Goal: Task Accomplishment & Management: Manage account settings

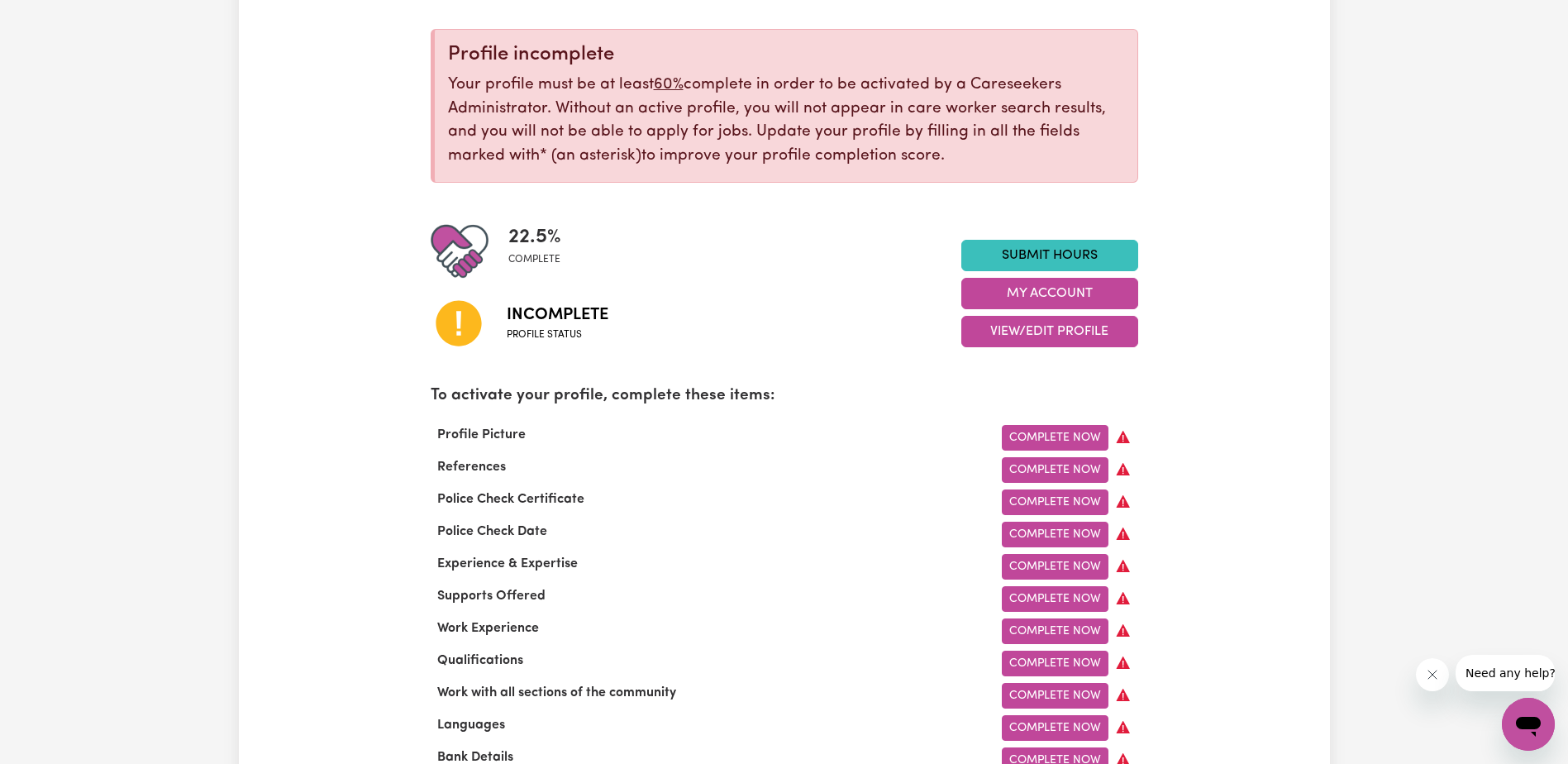
scroll to position [82, 0]
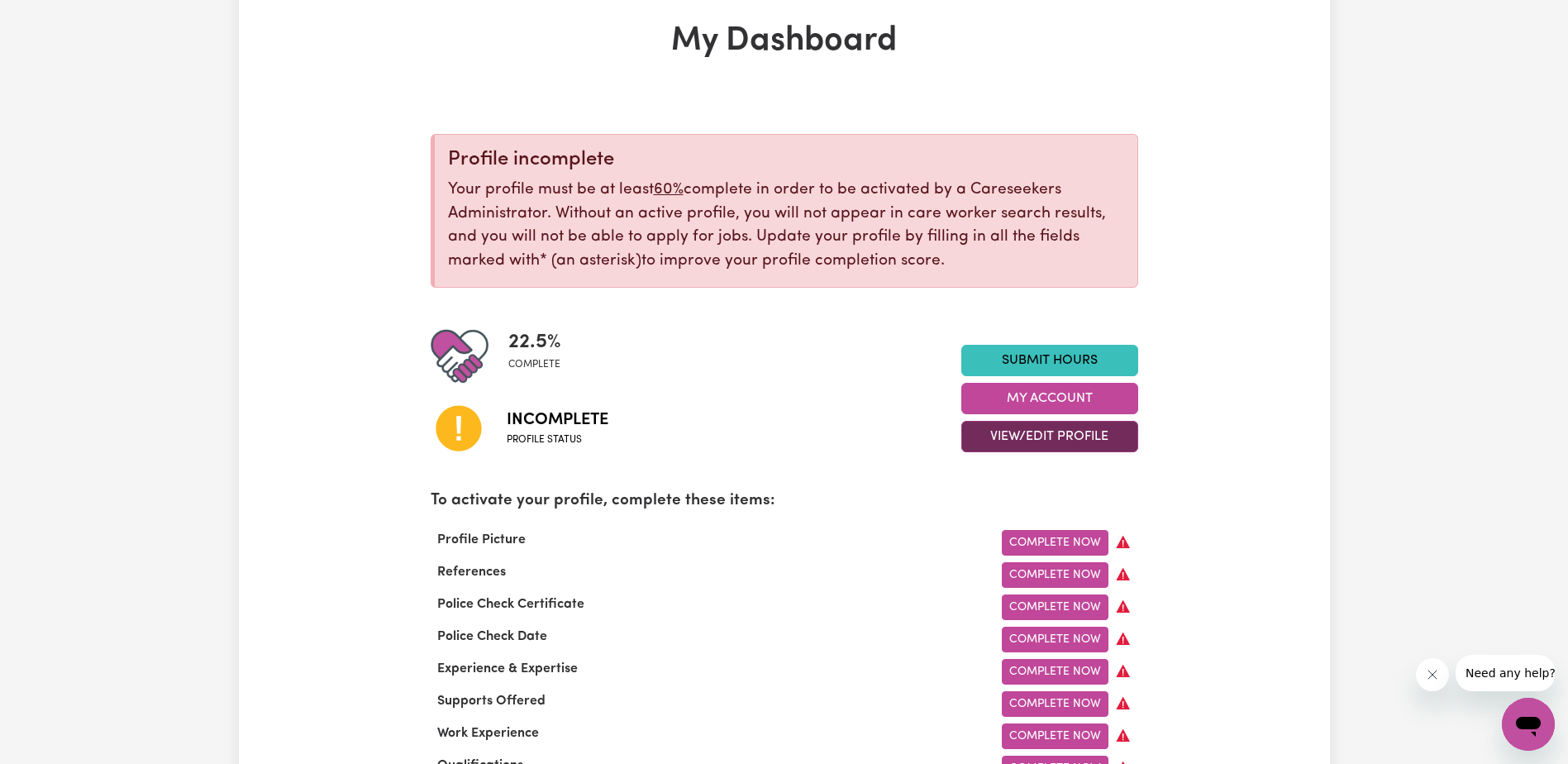
click at [1036, 438] on button "View/Edit Profile" at bounding box center [1050, 436] width 177 height 31
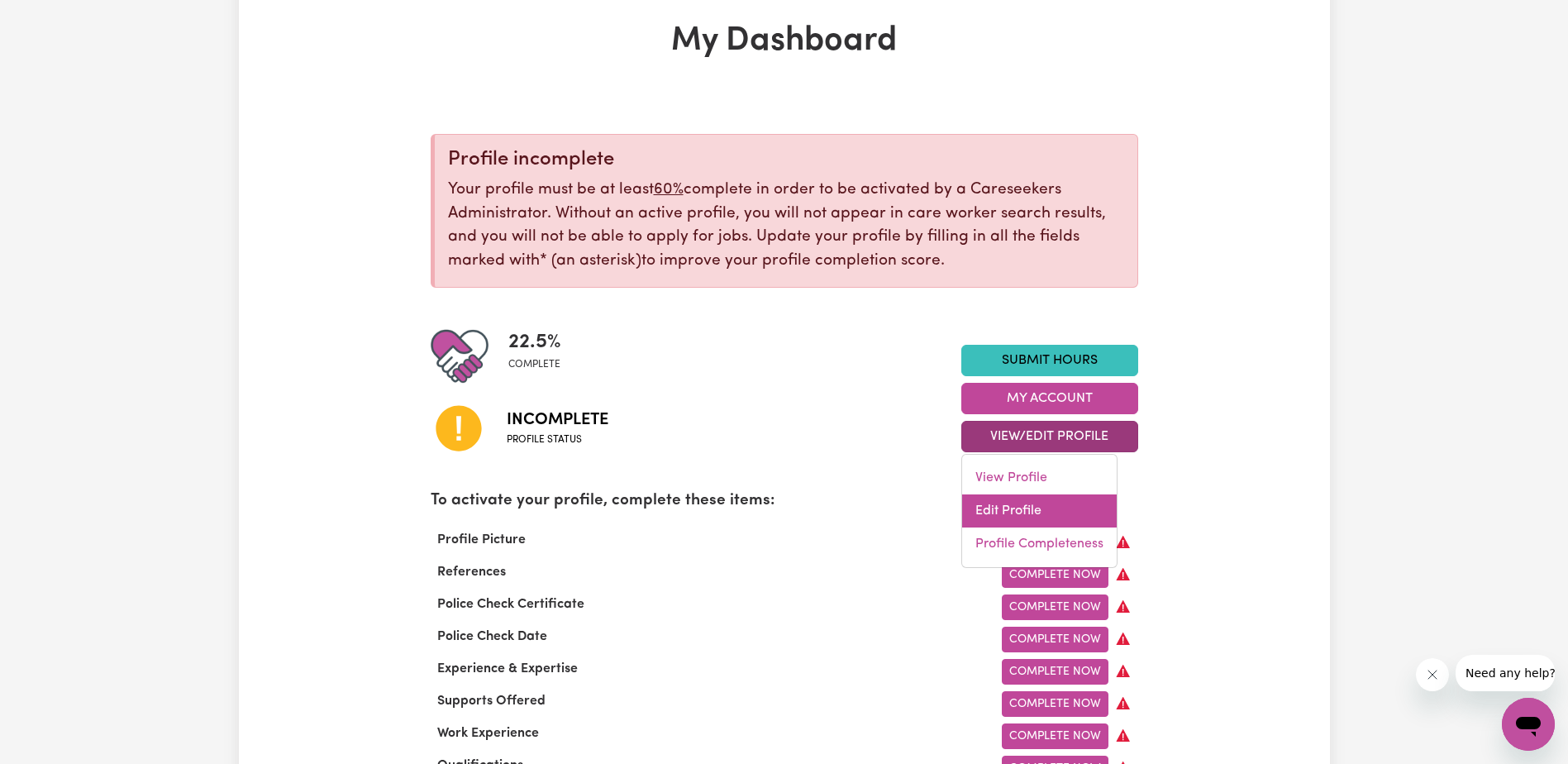
click at [1021, 511] on link "Edit Profile" at bounding box center [1039, 510] width 155 height 33
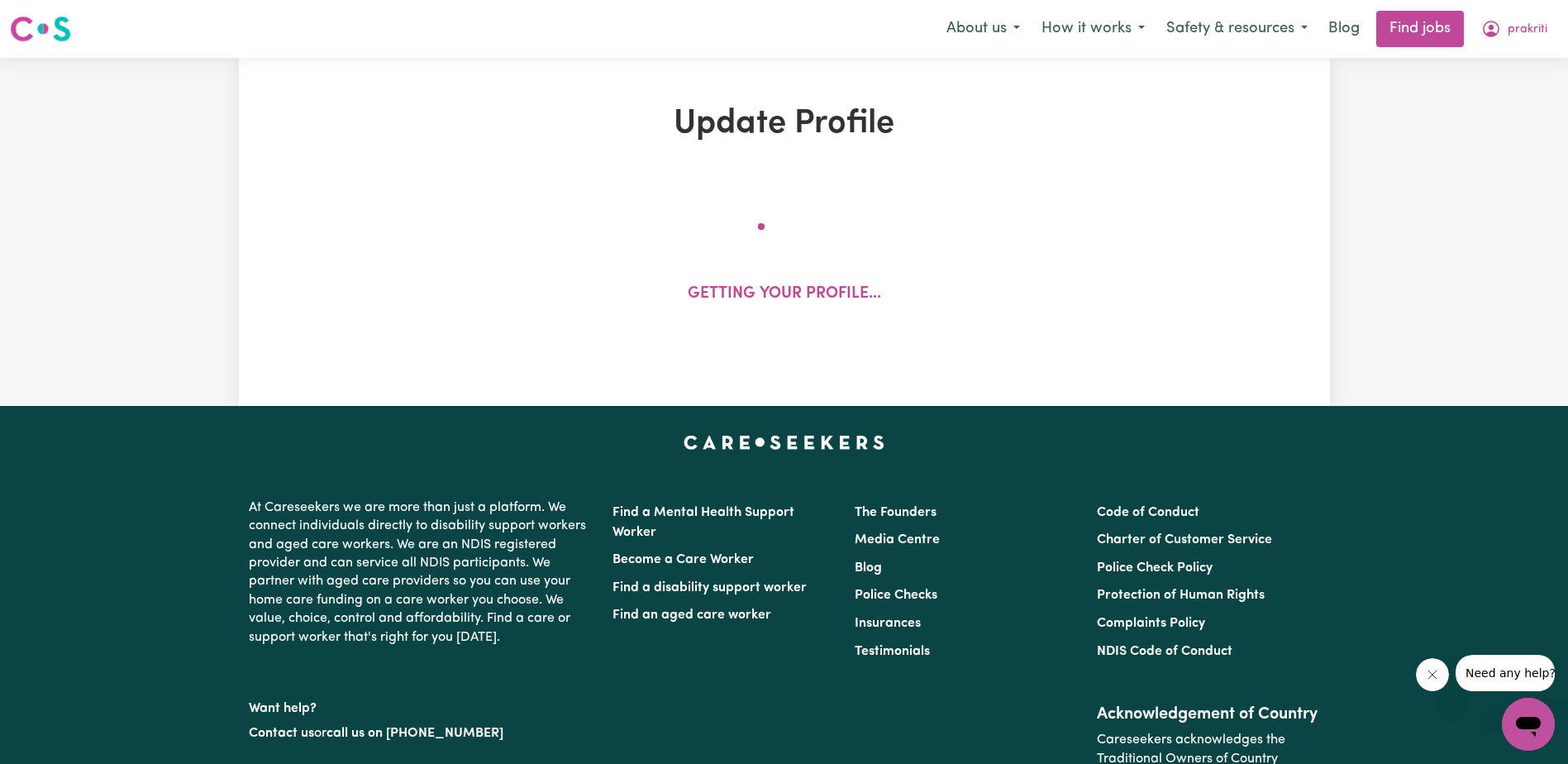
select select "[DEMOGRAPHIC_DATA]"
select select "Australian PR"
select select "Studying a healthcare related degree or qualification"
select select "50"
select select "70"
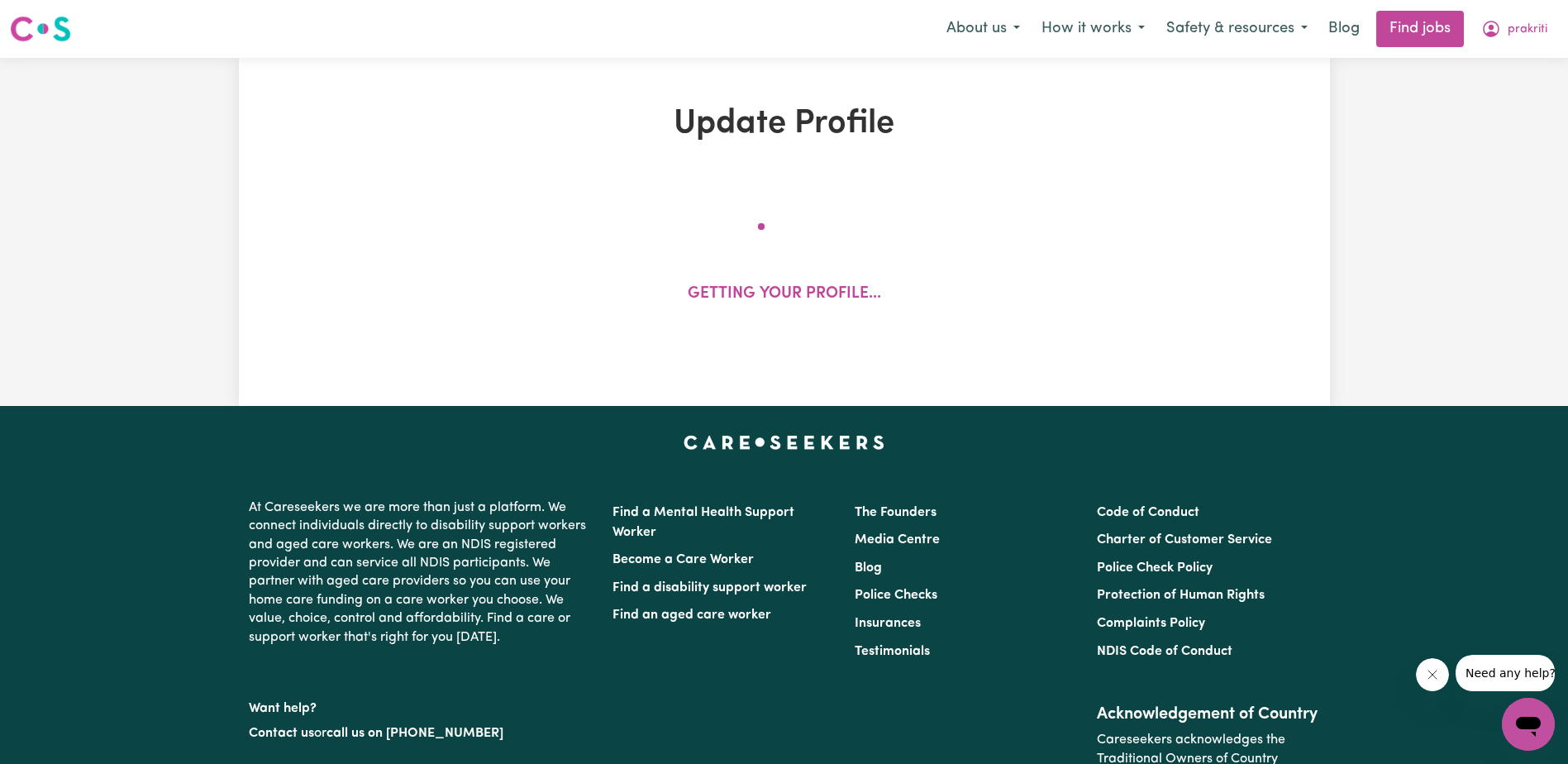
select select "75"
select select "95"
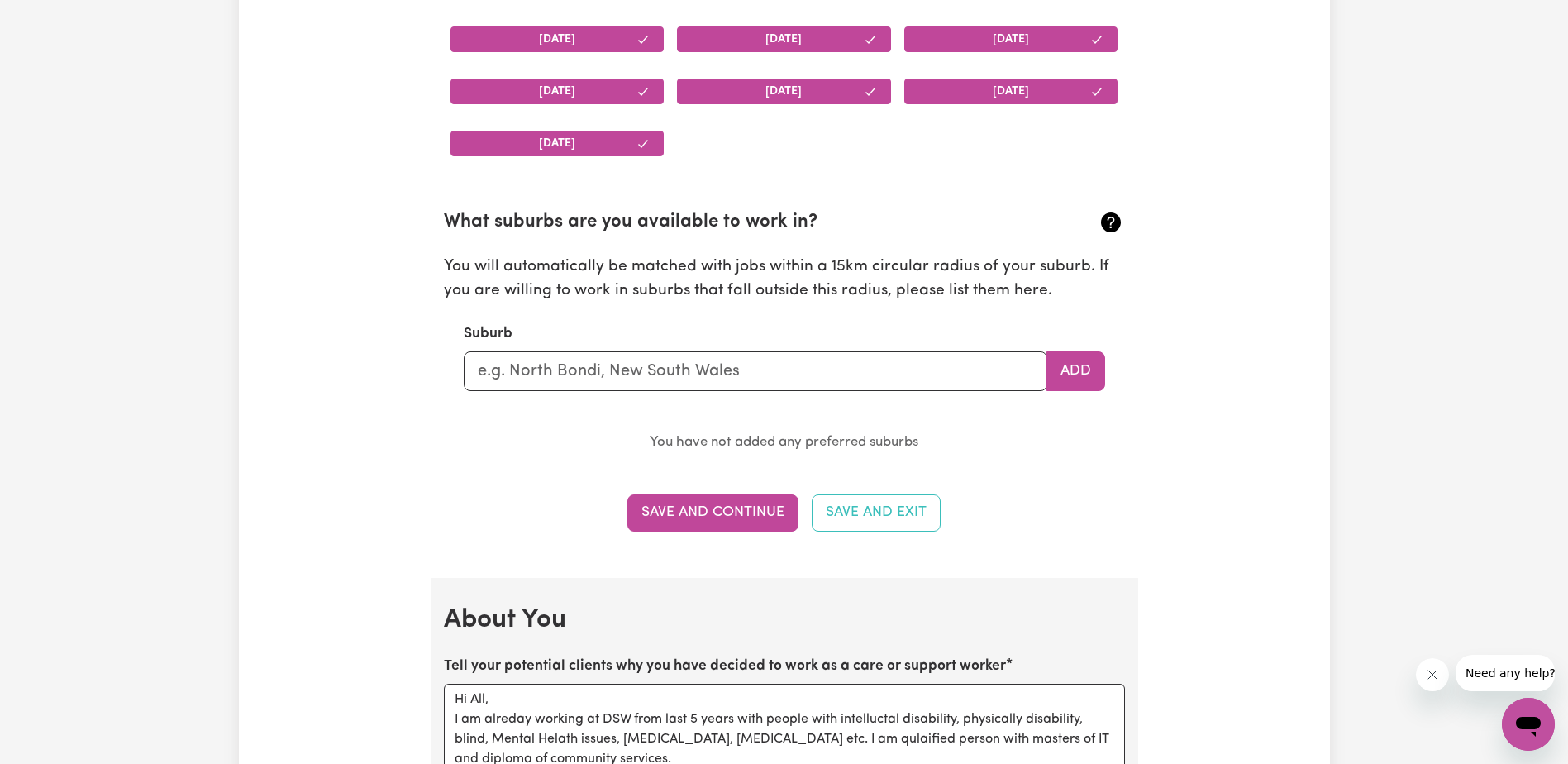
scroll to position [1571, 0]
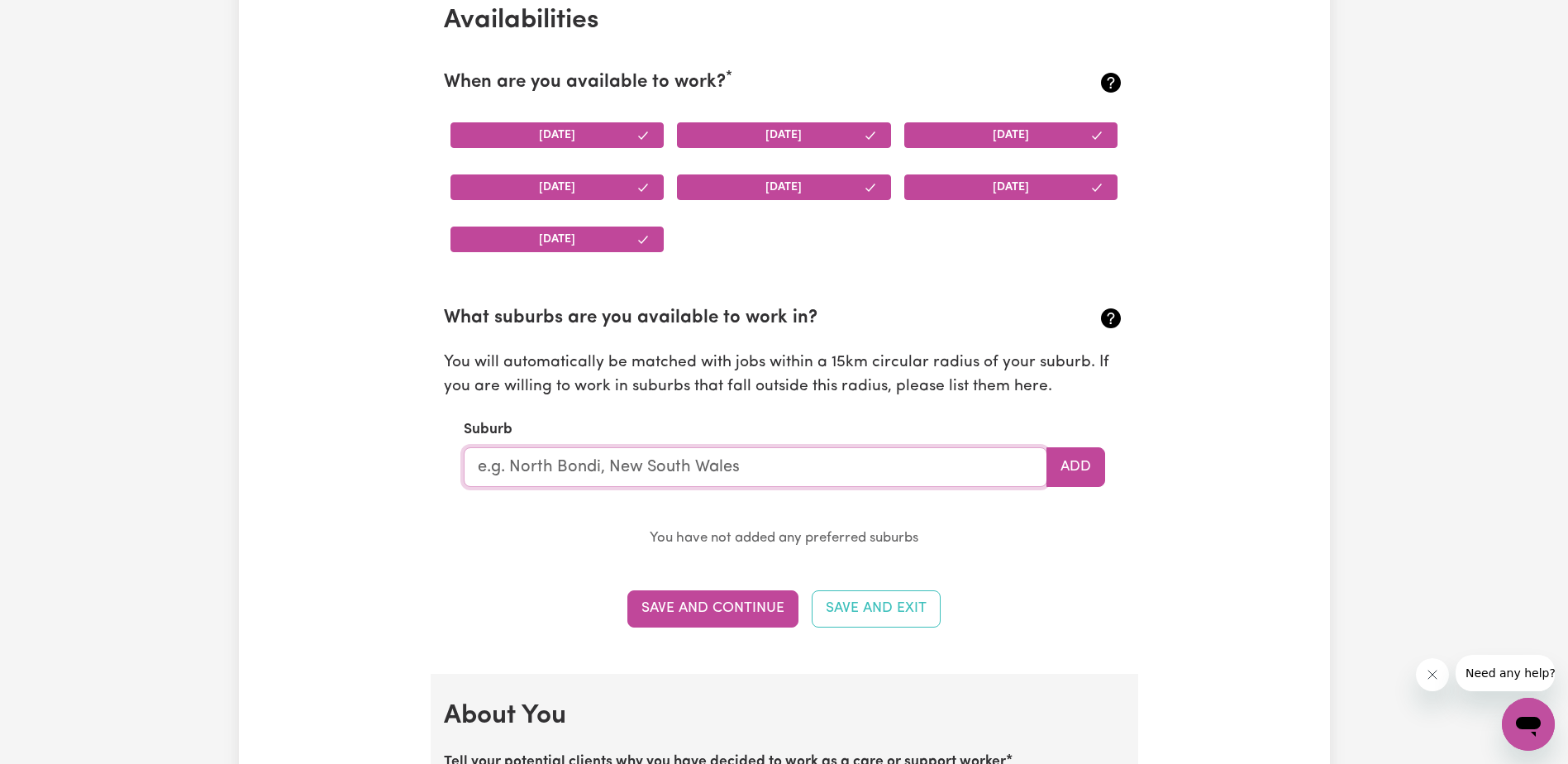
click at [692, 464] on input "text" at bounding box center [755, 467] width 584 height 40
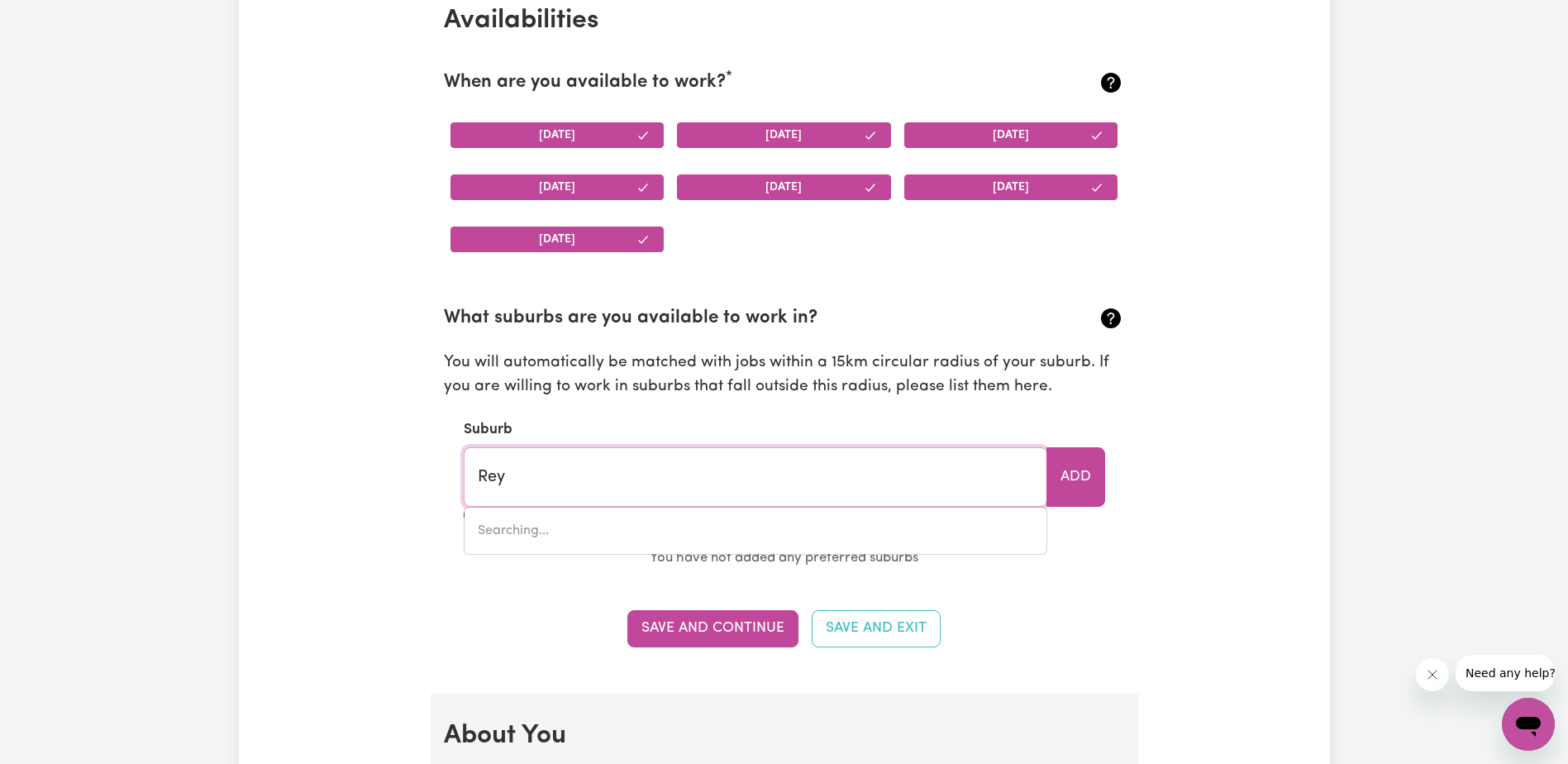
type input "Reyn"
type input "[PERSON_NAME][GEOGRAPHIC_DATA], 3858"
type input "Reyne"
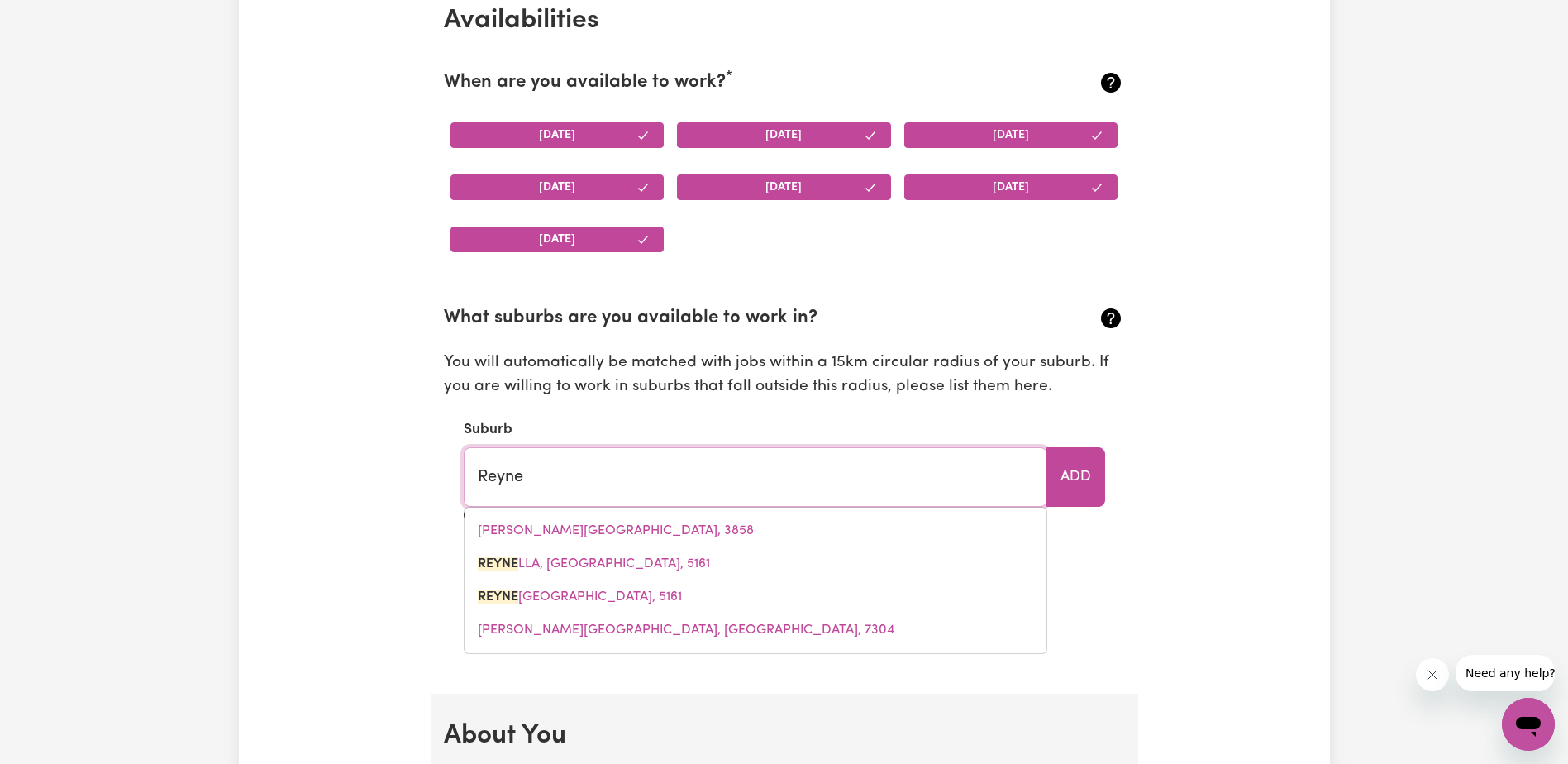
type input "ReyneLLA, [GEOGRAPHIC_DATA], 5161"
type input "Reynel"
type input "ReynelLA, South Australia, 5161"
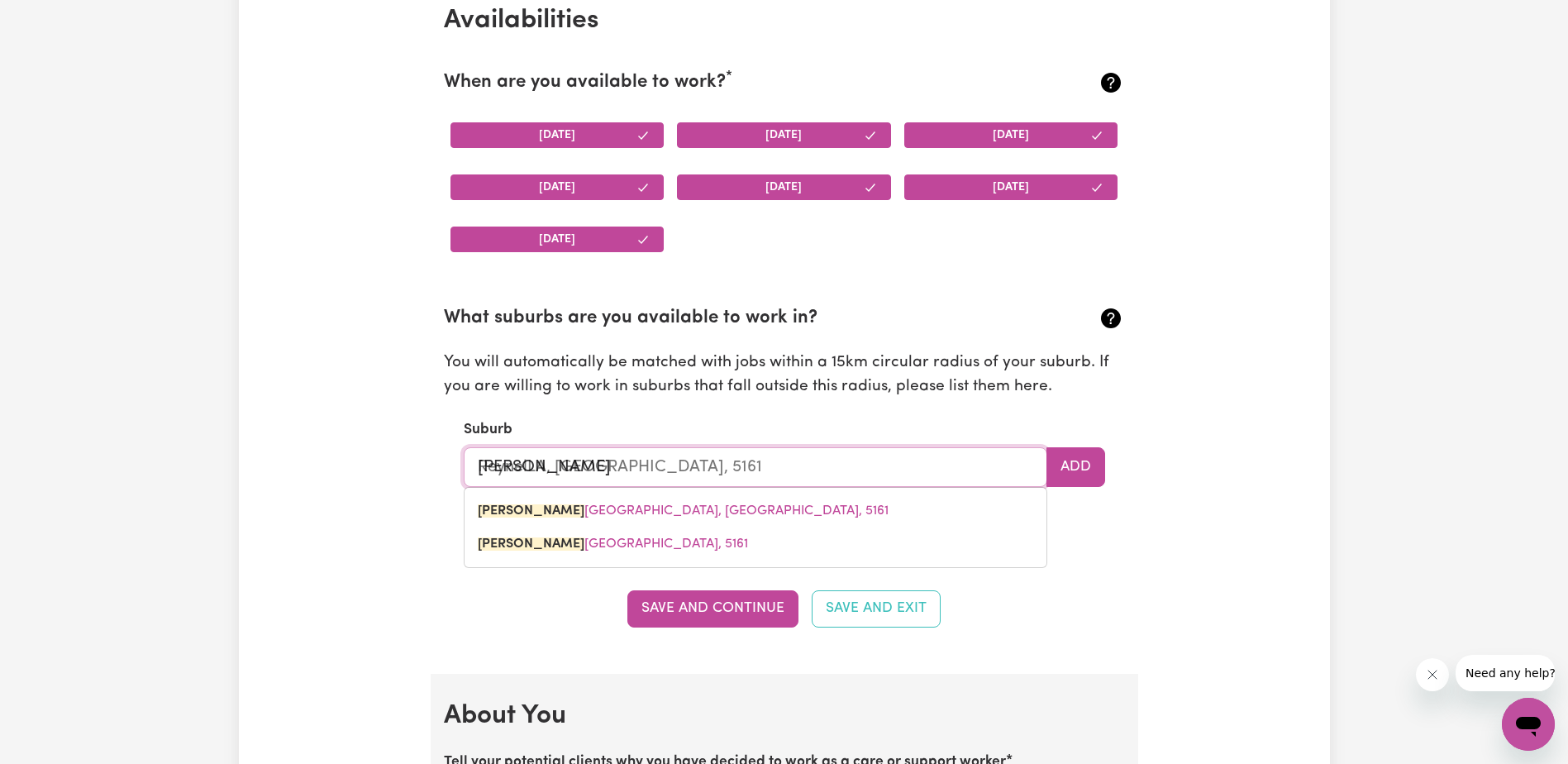
type input "Reynell"
type input "ReynellA, South Australia, 5161"
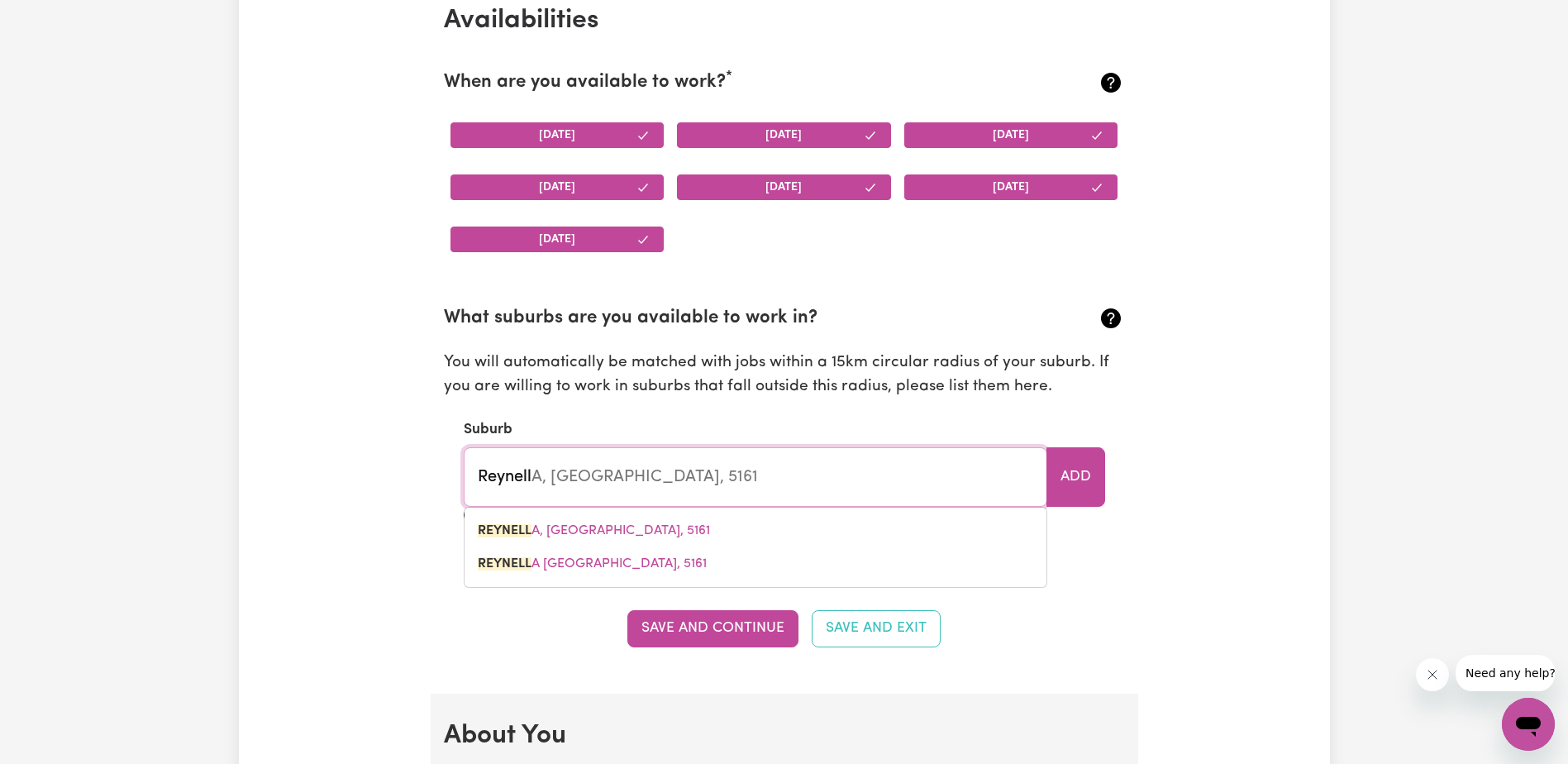
type input "Reynella"
type input "Reynella, South Australia, 5161"
type input "Reynella"
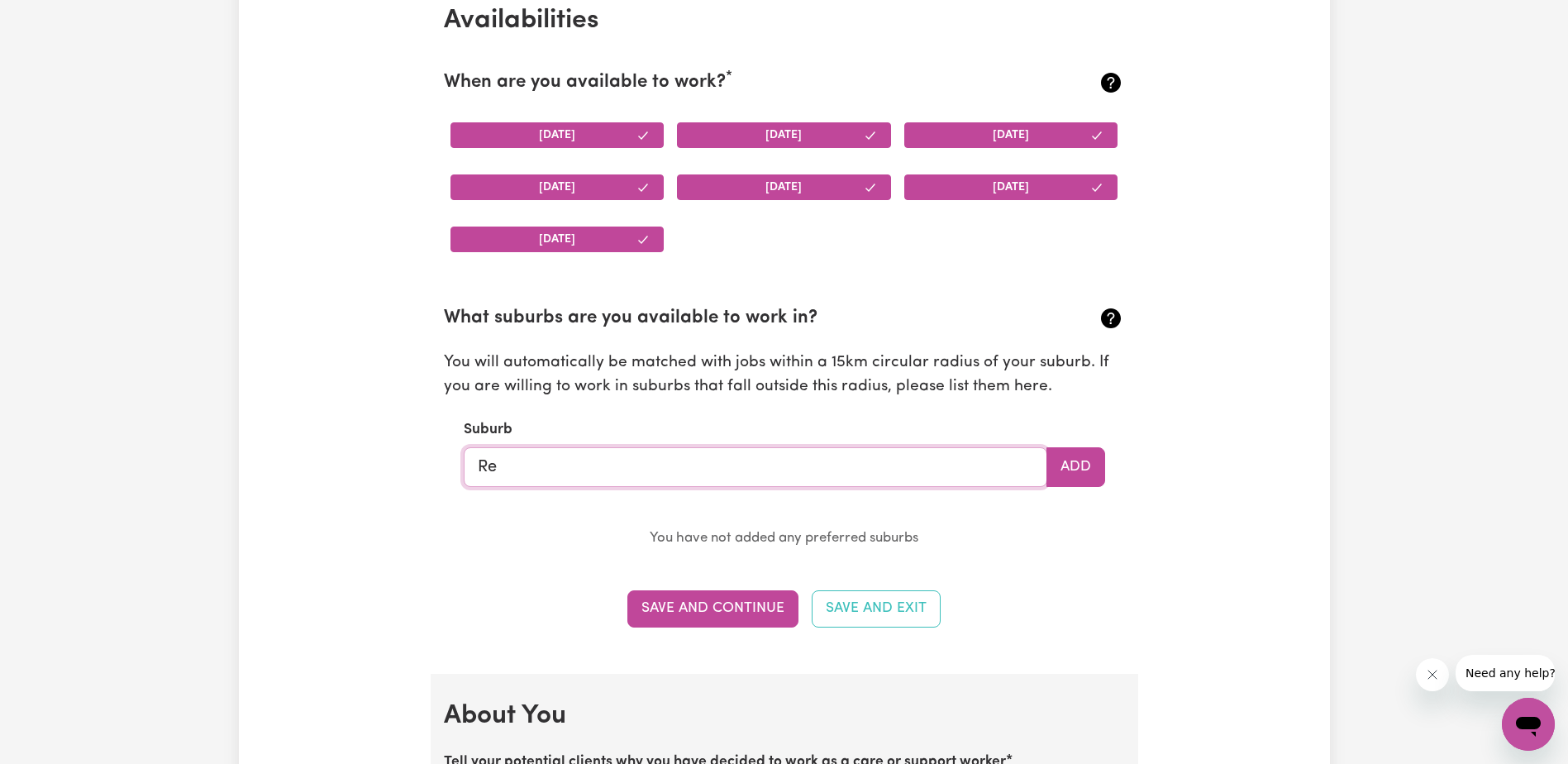
type input "R"
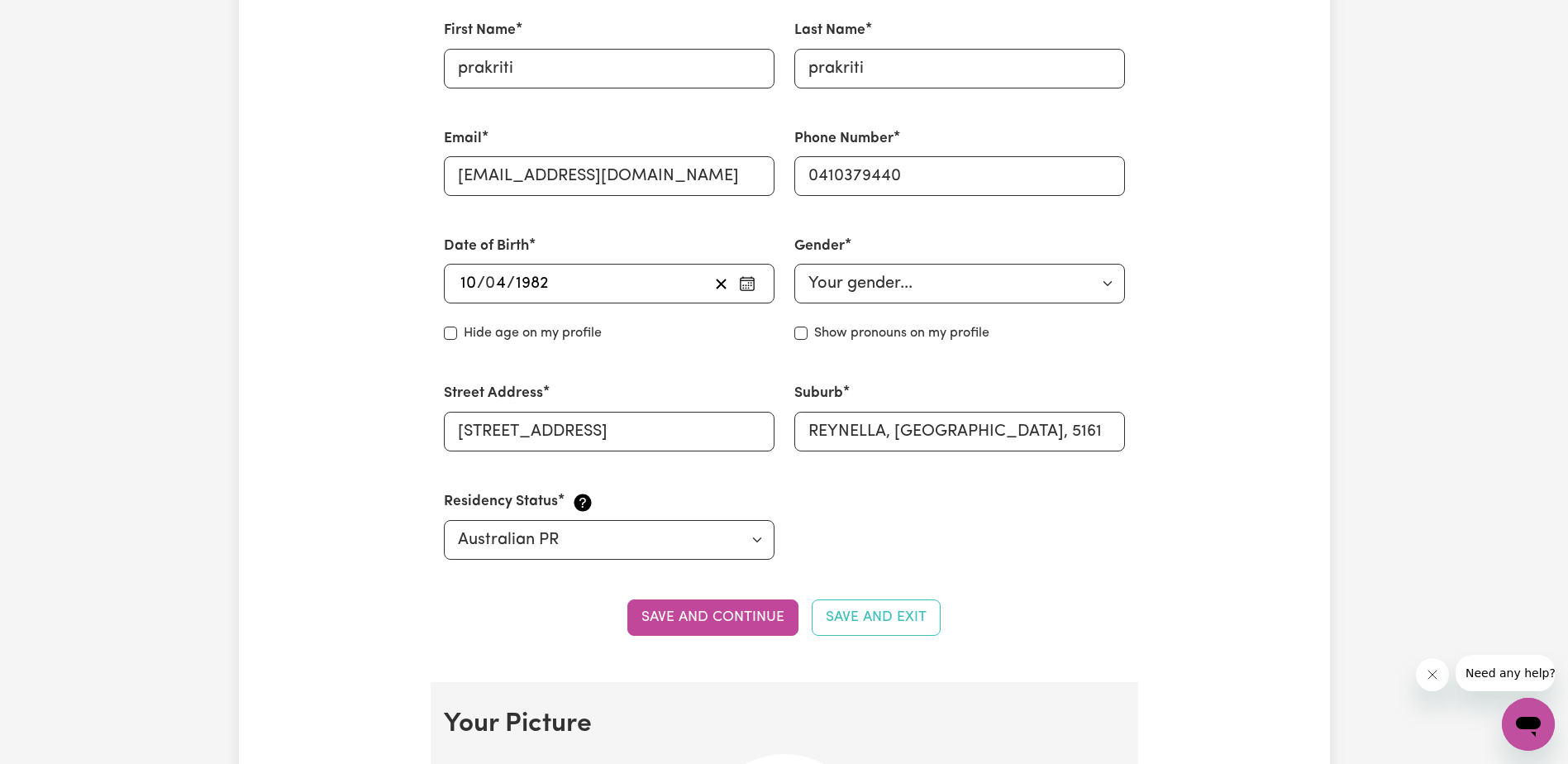
scroll to position [496, 0]
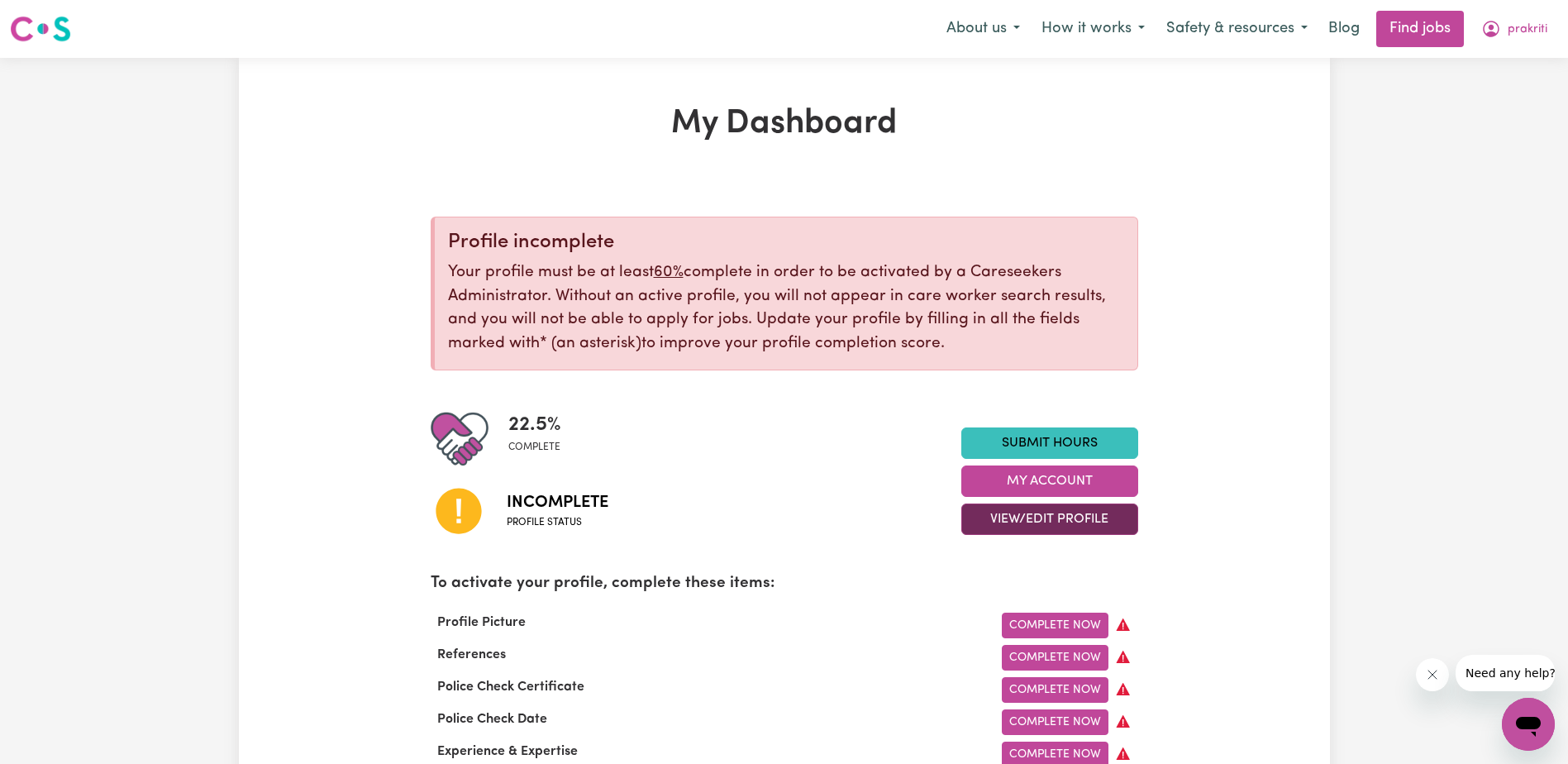
click at [1015, 517] on button "View/Edit Profile" at bounding box center [1050, 519] width 177 height 31
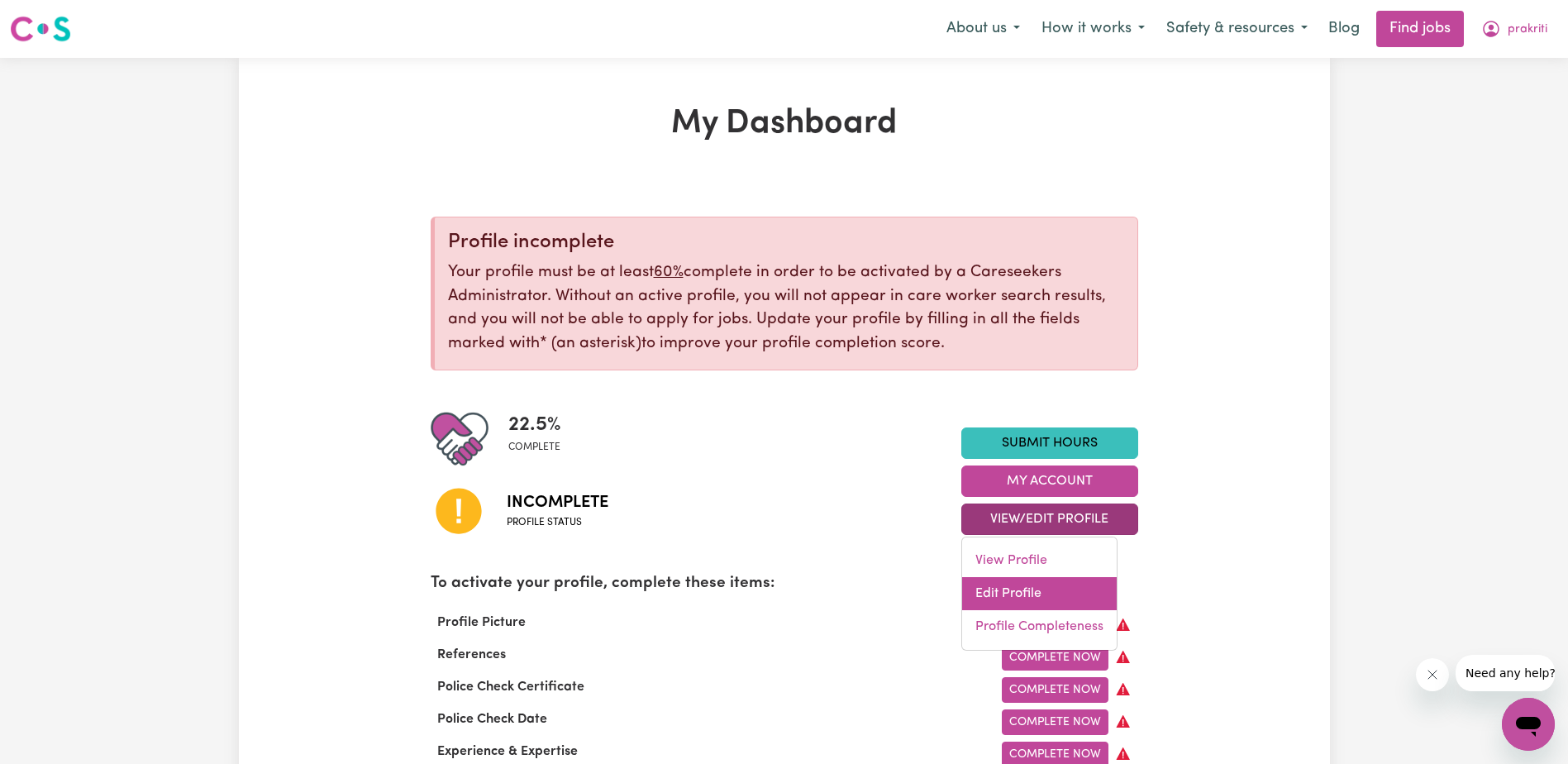
click at [973, 596] on link "Edit Profile" at bounding box center [1039, 594] width 155 height 33
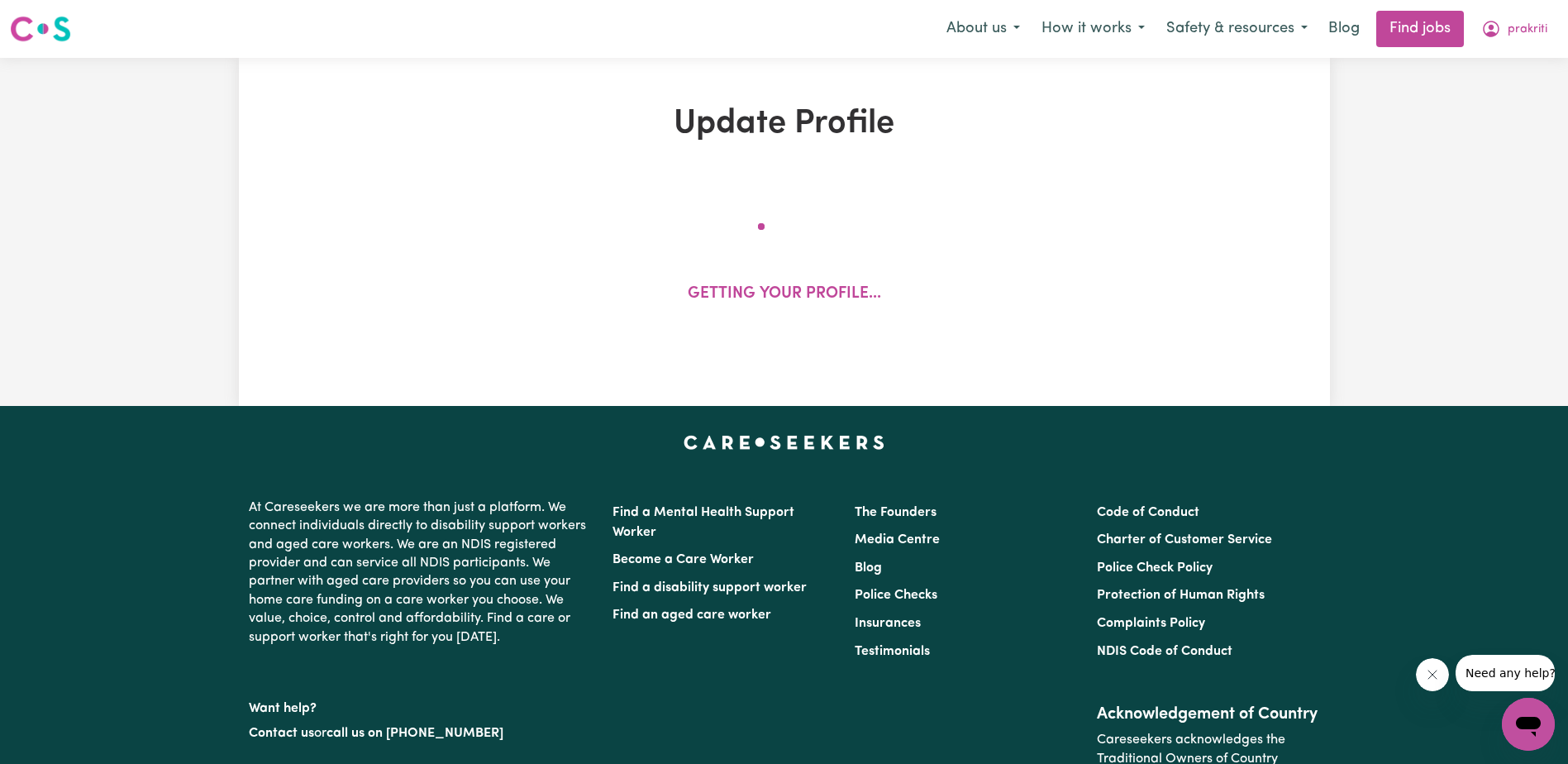
select select "[DEMOGRAPHIC_DATA]"
select select "Australian PR"
select select "Studying a healthcare related degree or qualification"
select select "50"
select select "70"
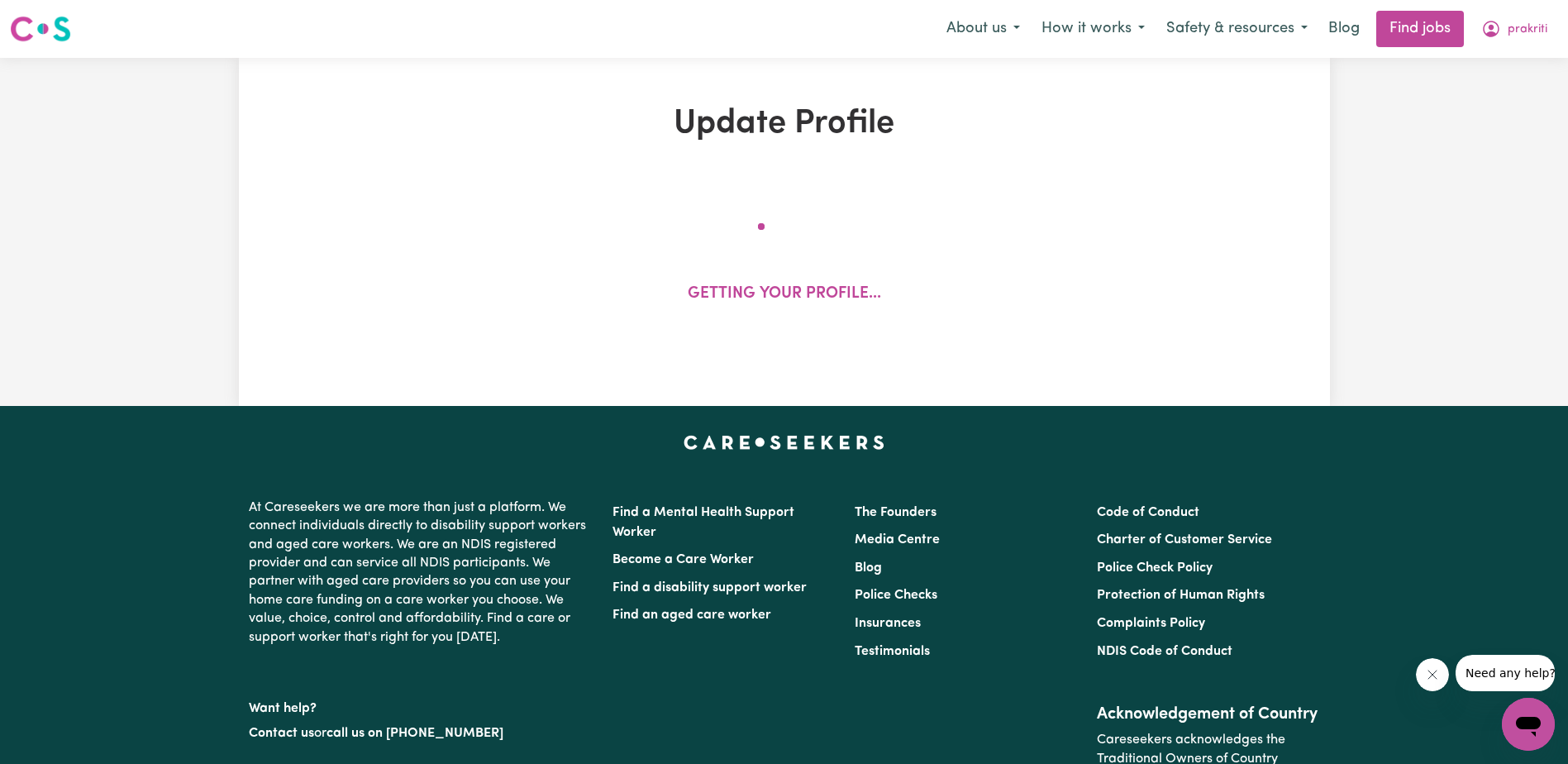
select select "75"
select select "95"
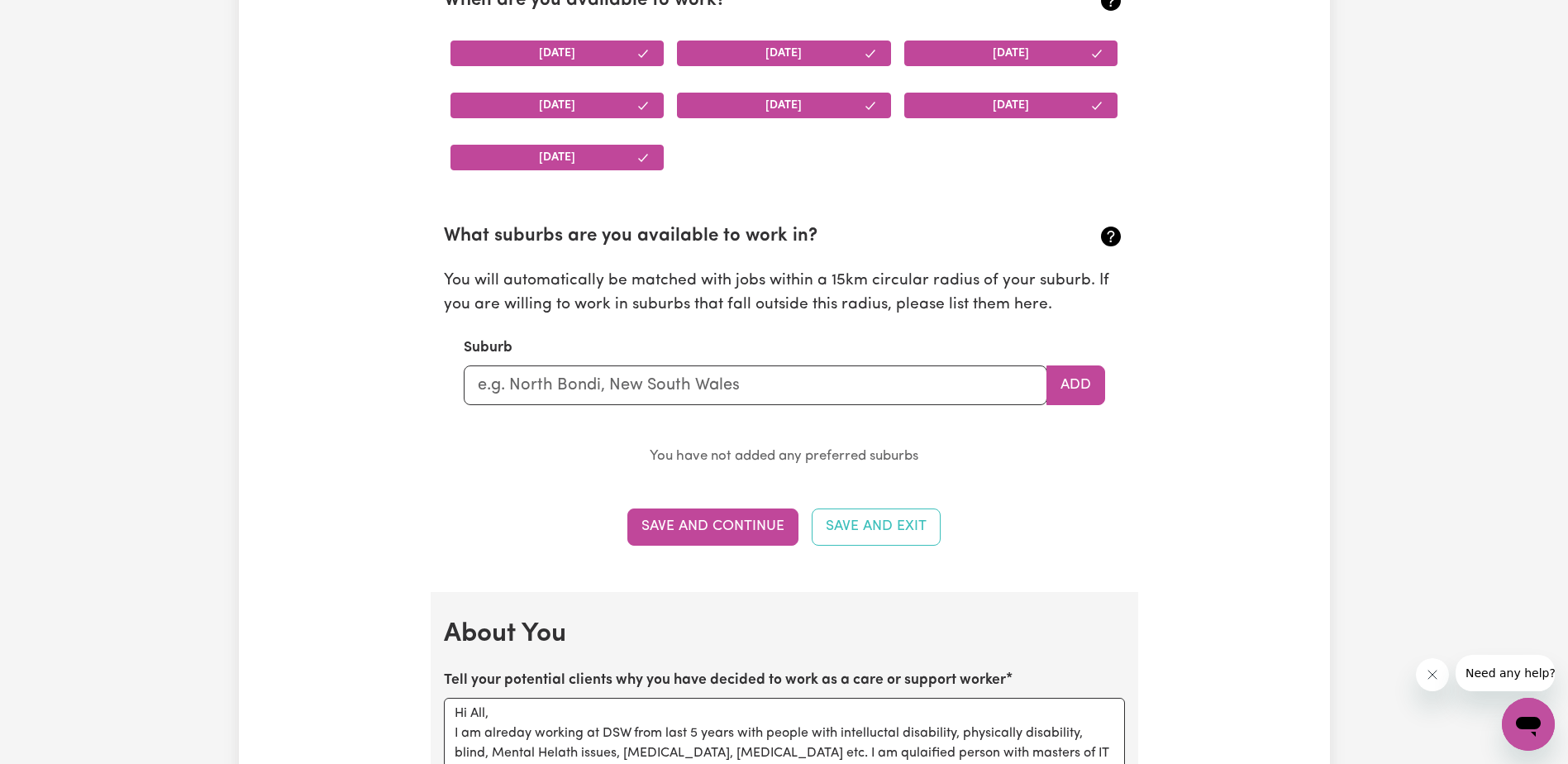
scroll to position [1653, 0]
click at [589, 384] on input "text" at bounding box center [755, 383] width 584 height 40
type input "Ren"
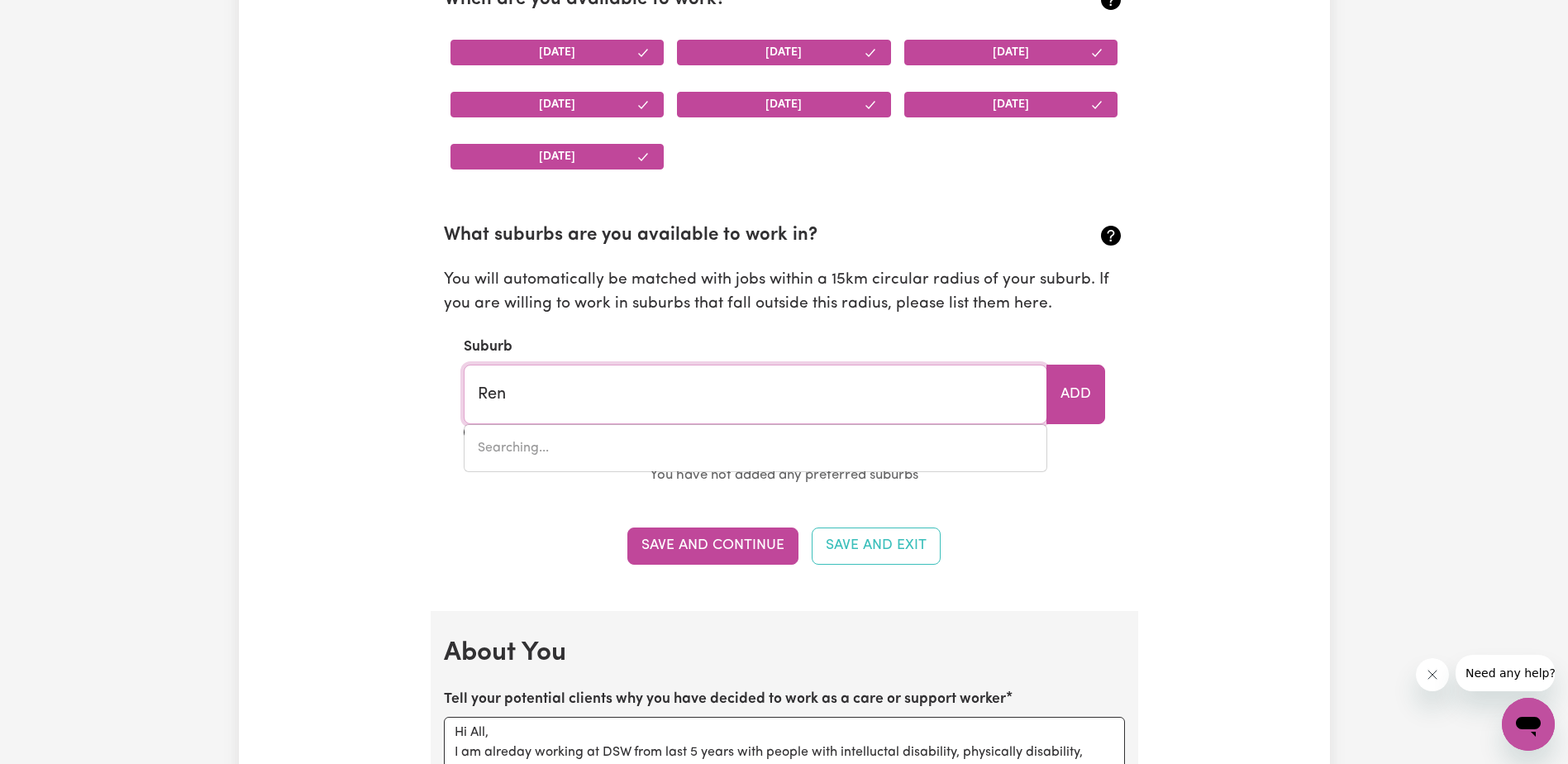
type input "[GEOGRAPHIC_DATA], [GEOGRAPHIC_DATA], 5280"
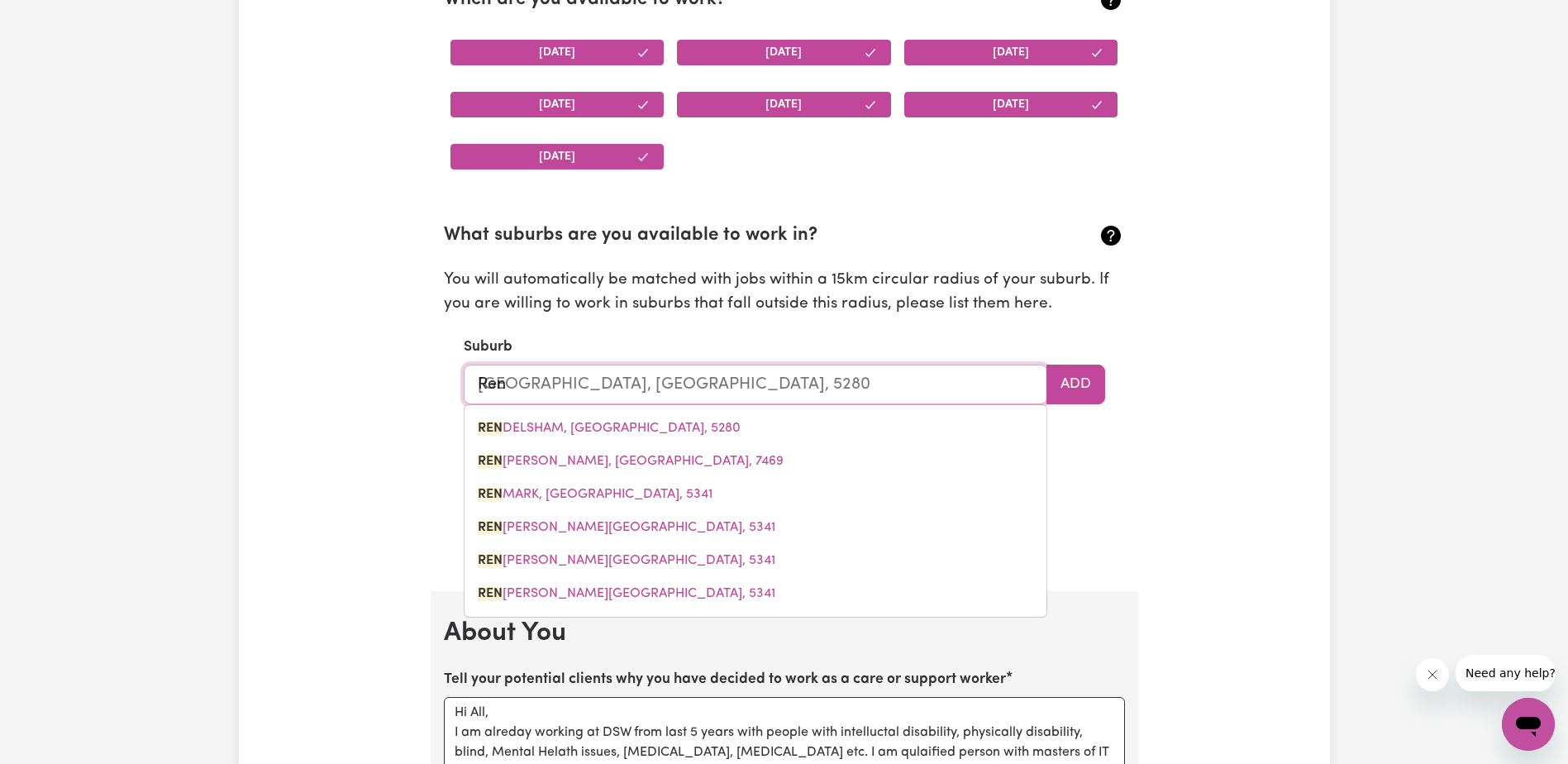
type input "Re"
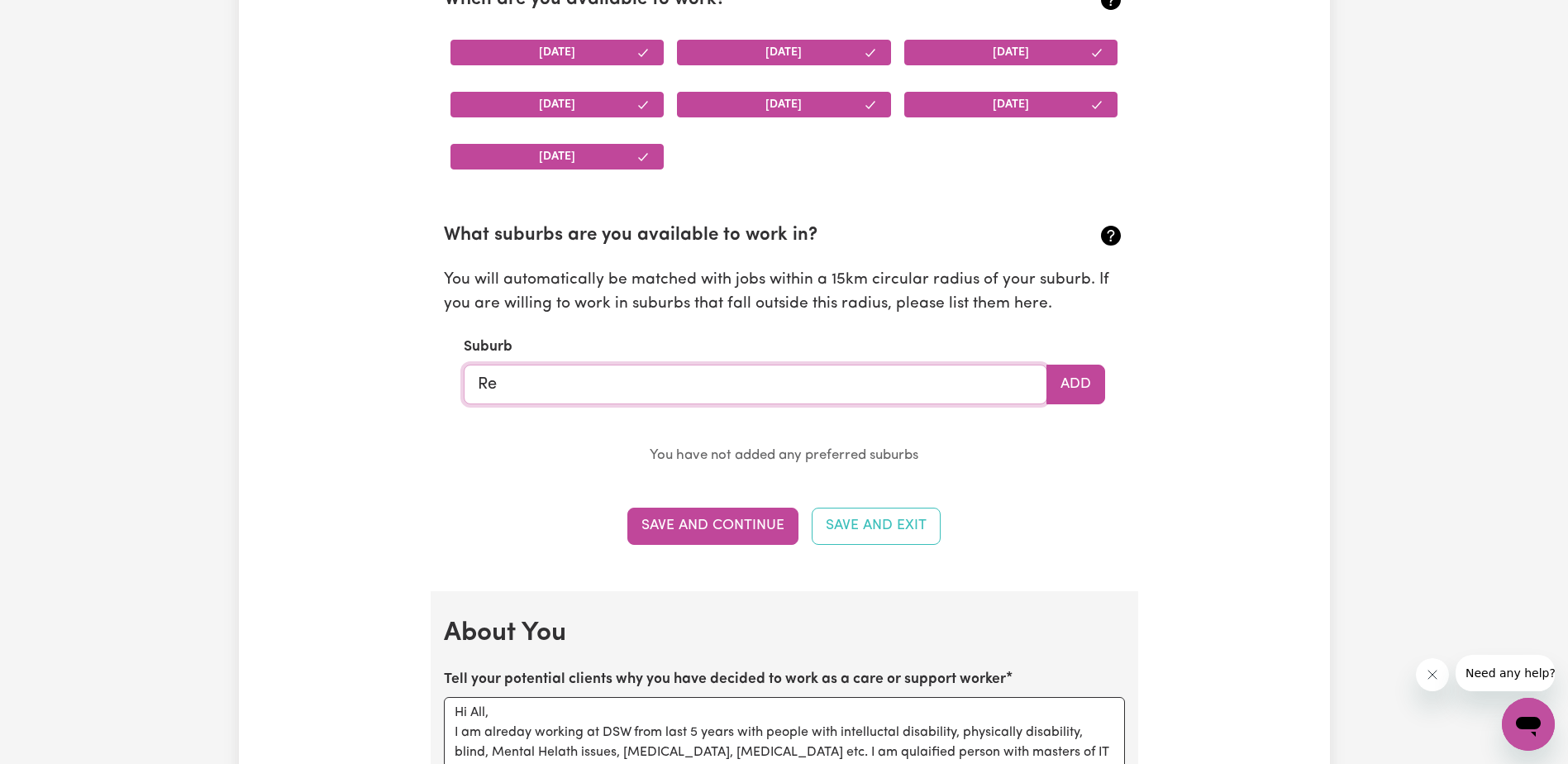
type input "Rey"
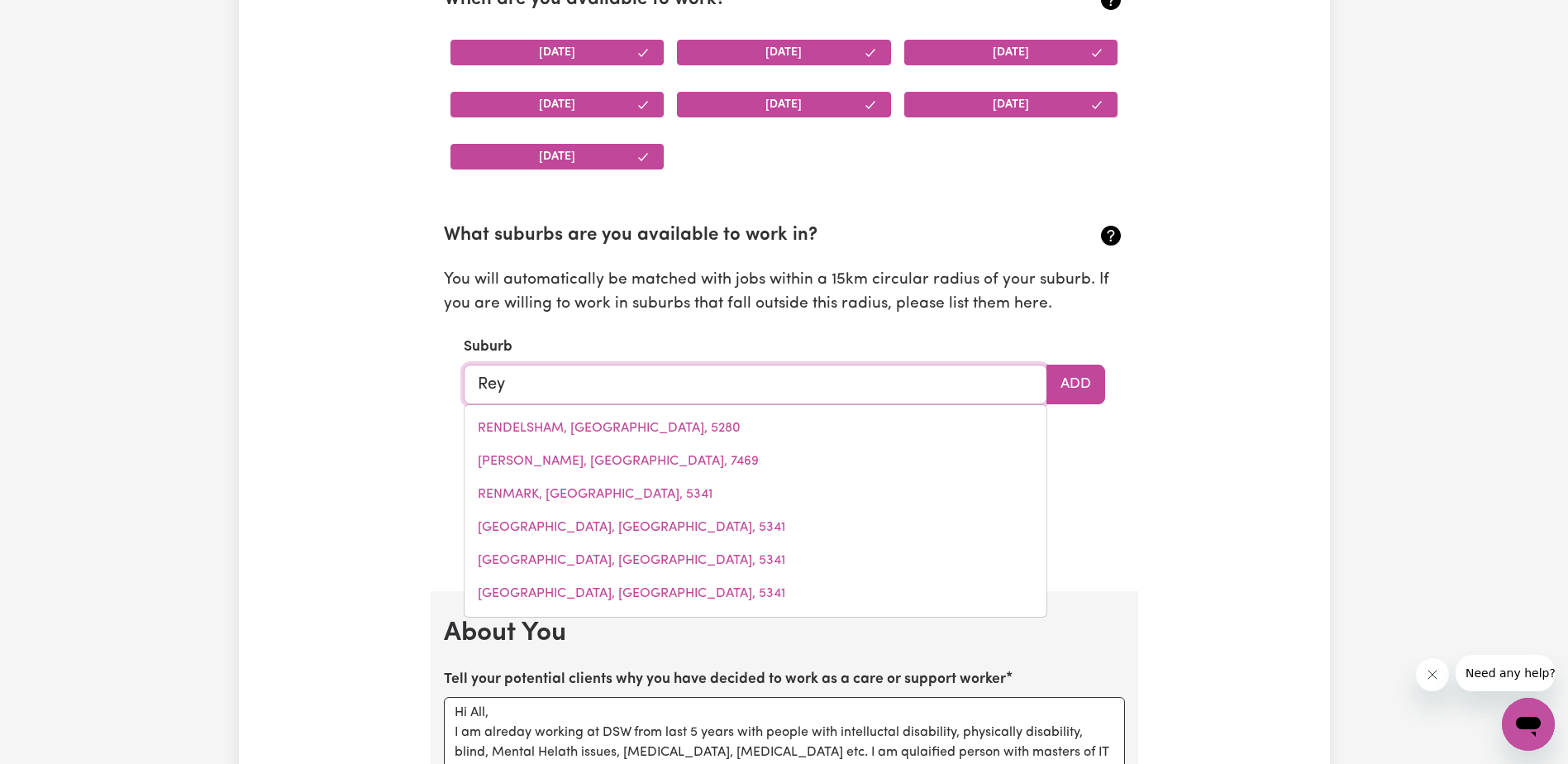
type input "[PERSON_NAME][GEOGRAPHIC_DATA], 3858"
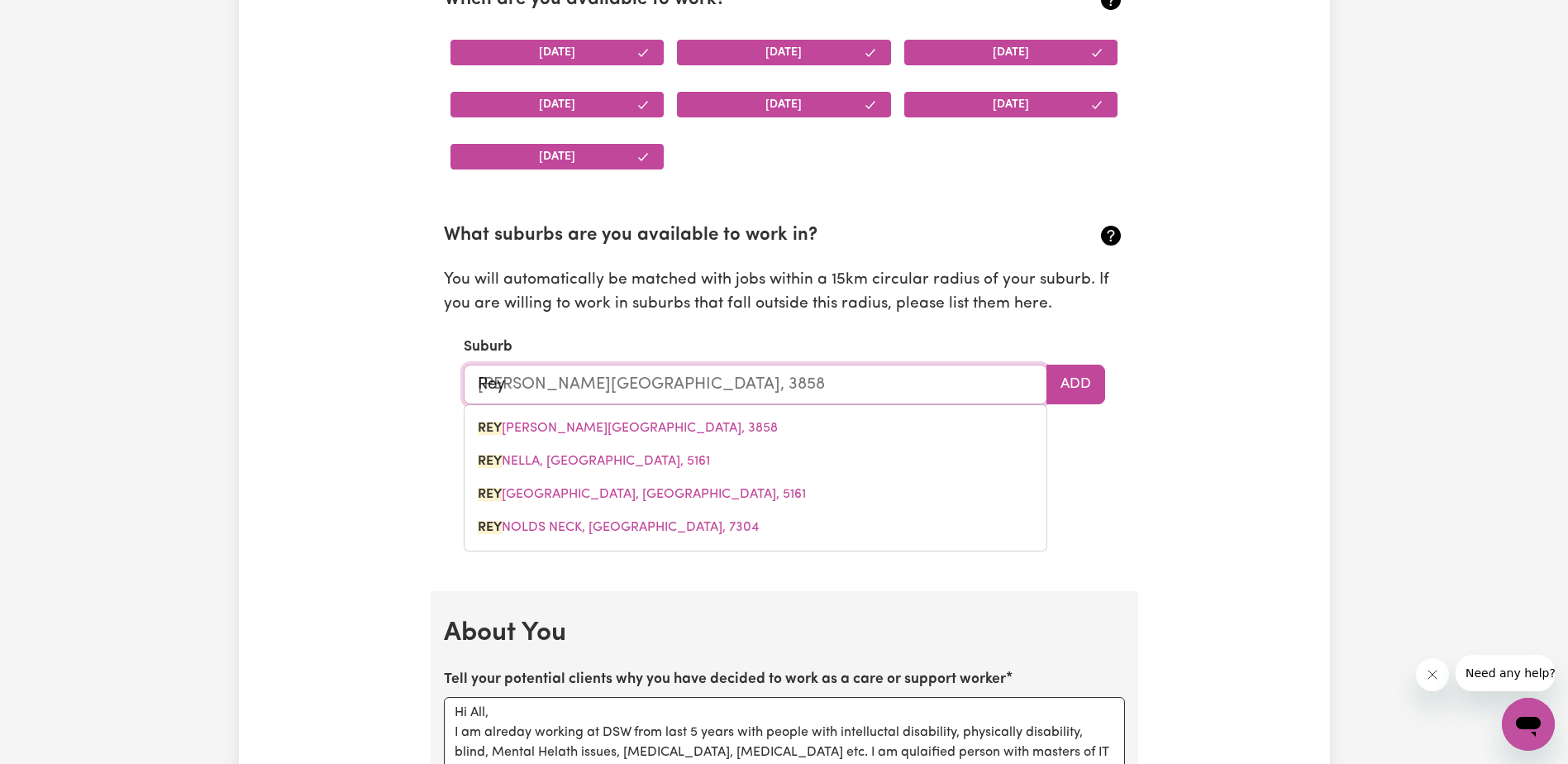
type input "Reyn"
type input "[PERSON_NAME][GEOGRAPHIC_DATA], 3858"
type input "Reyne"
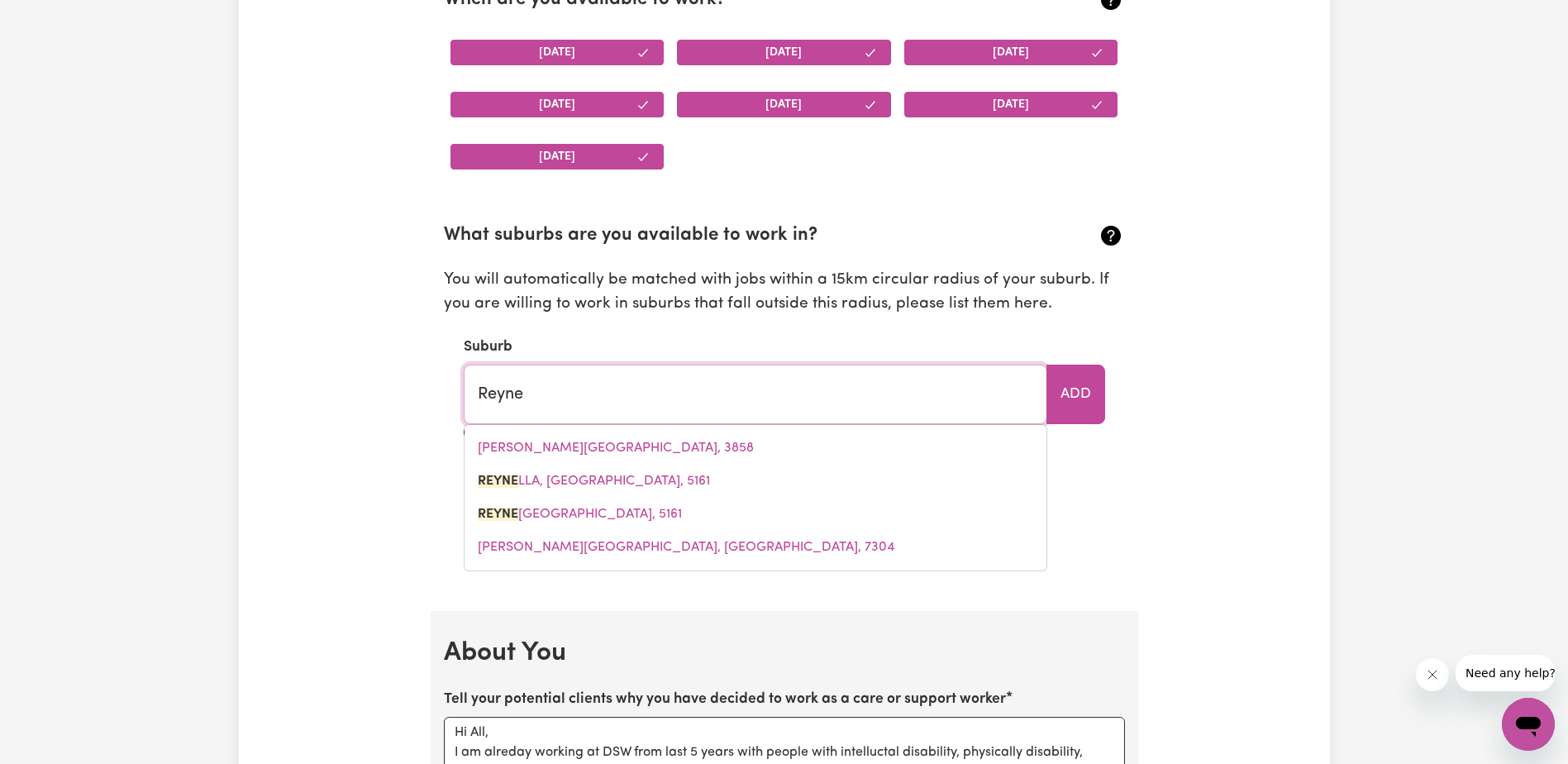
type input "ReyneLLA, [GEOGRAPHIC_DATA], 5161"
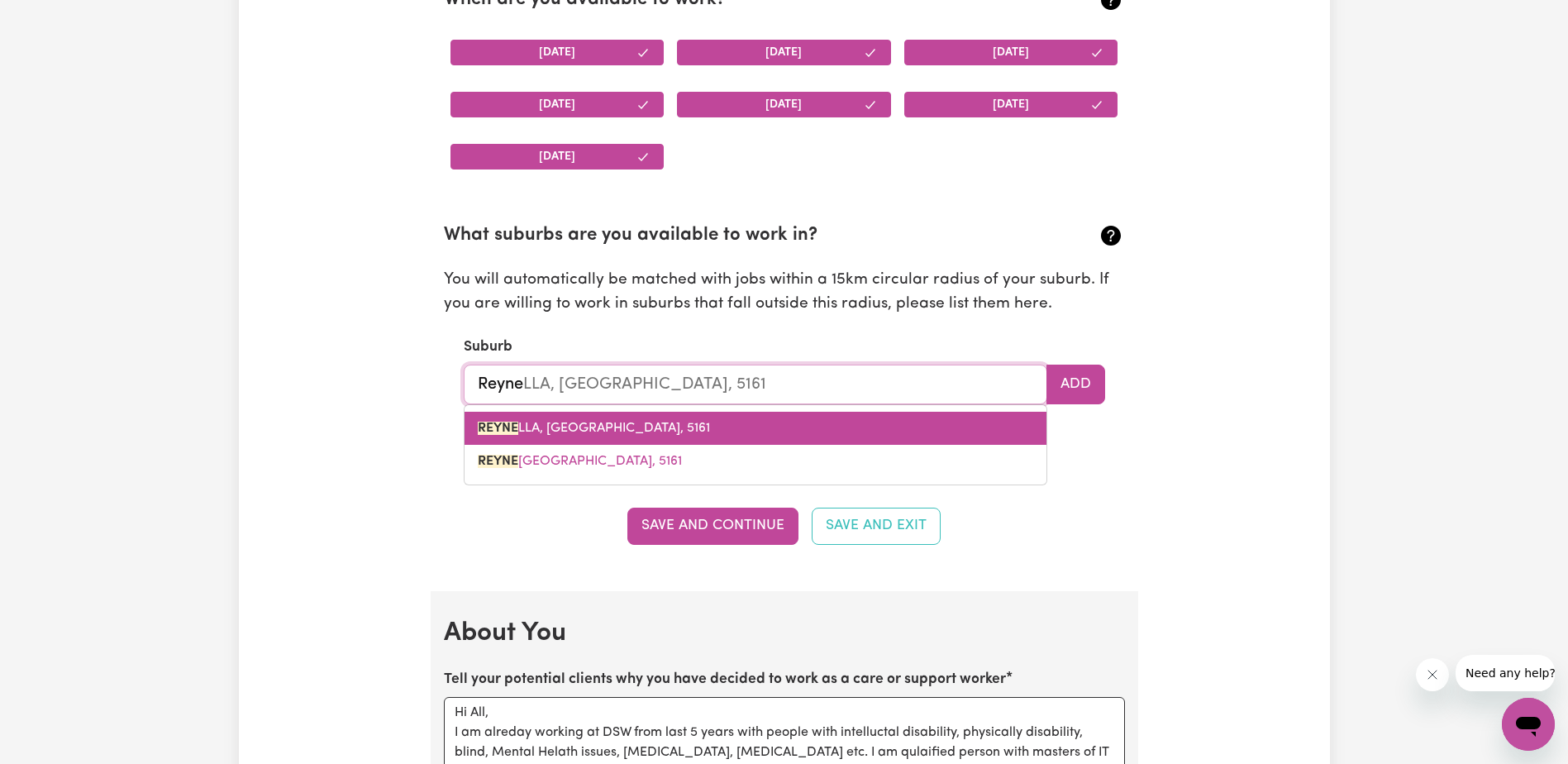
click at [583, 434] on span "REYNE LLA, [GEOGRAPHIC_DATA], 5161" at bounding box center [594, 428] width 232 height 14
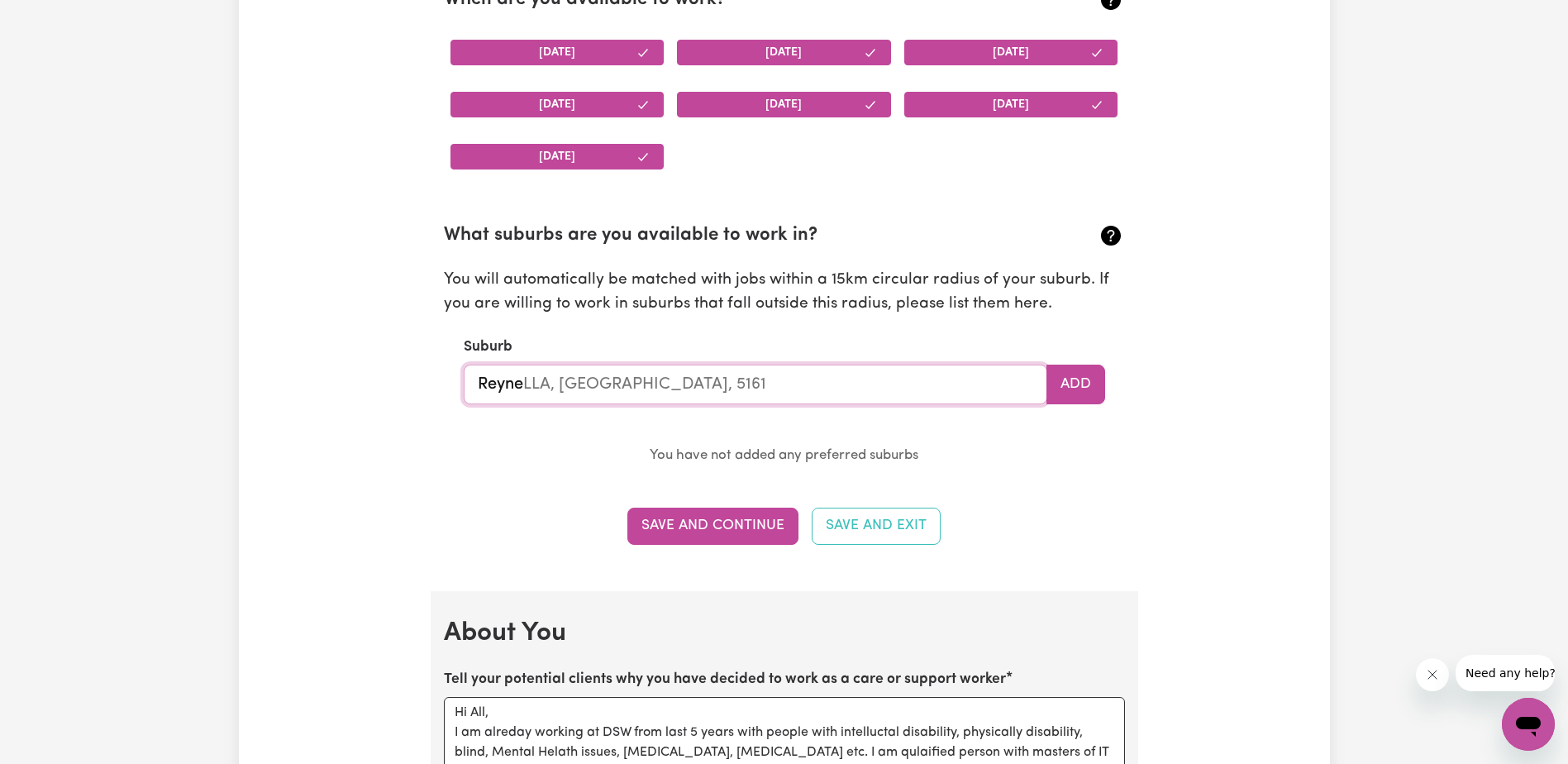
type input "REYNELLA, [GEOGRAPHIC_DATA], 5161"
click at [718, 528] on button "Save and Continue" at bounding box center [713, 526] width 171 height 37
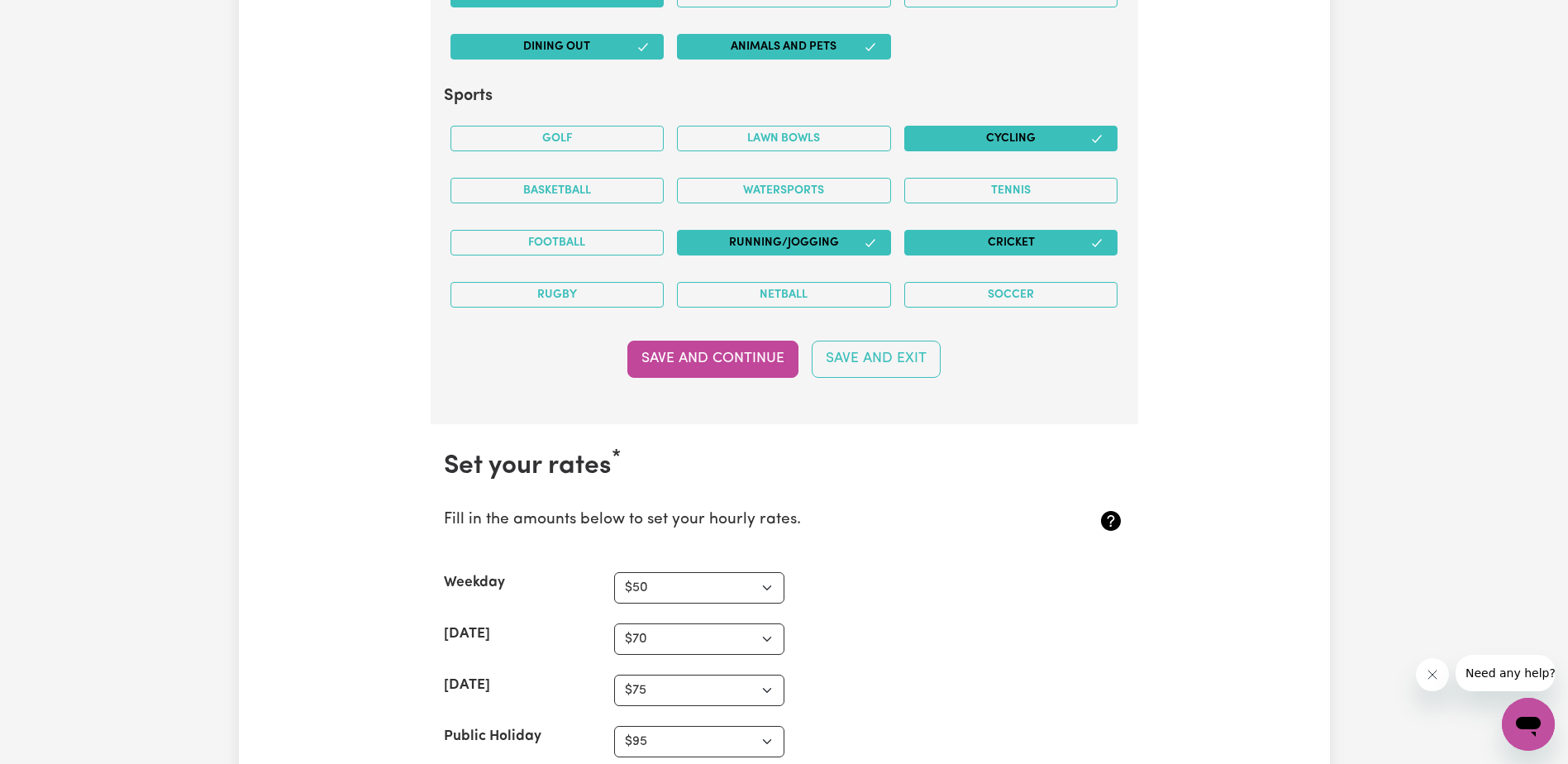
scroll to position [3400, 0]
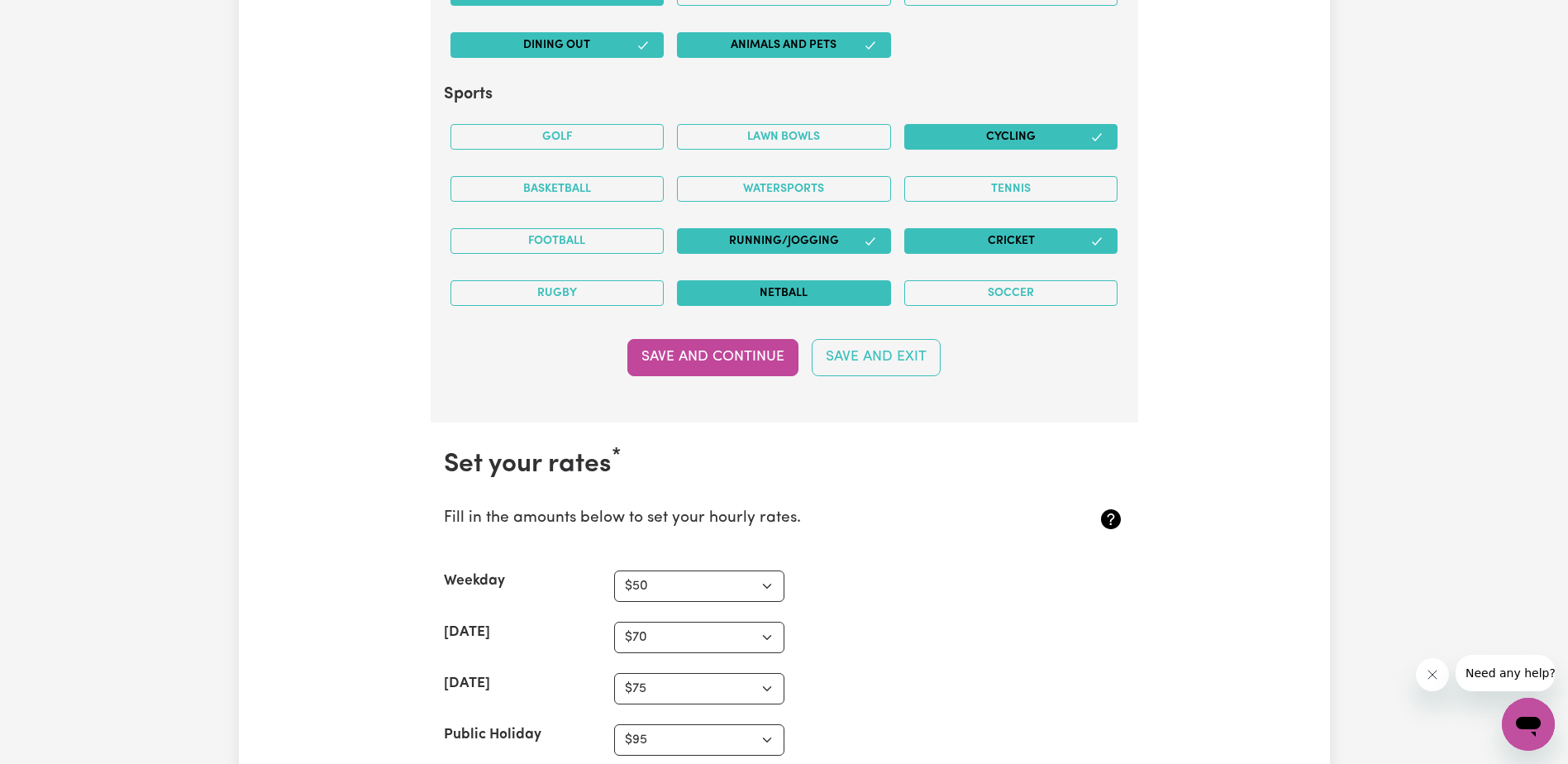
click at [840, 298] on button "Netball" at bounding box center [784, 292] width 214 height 25
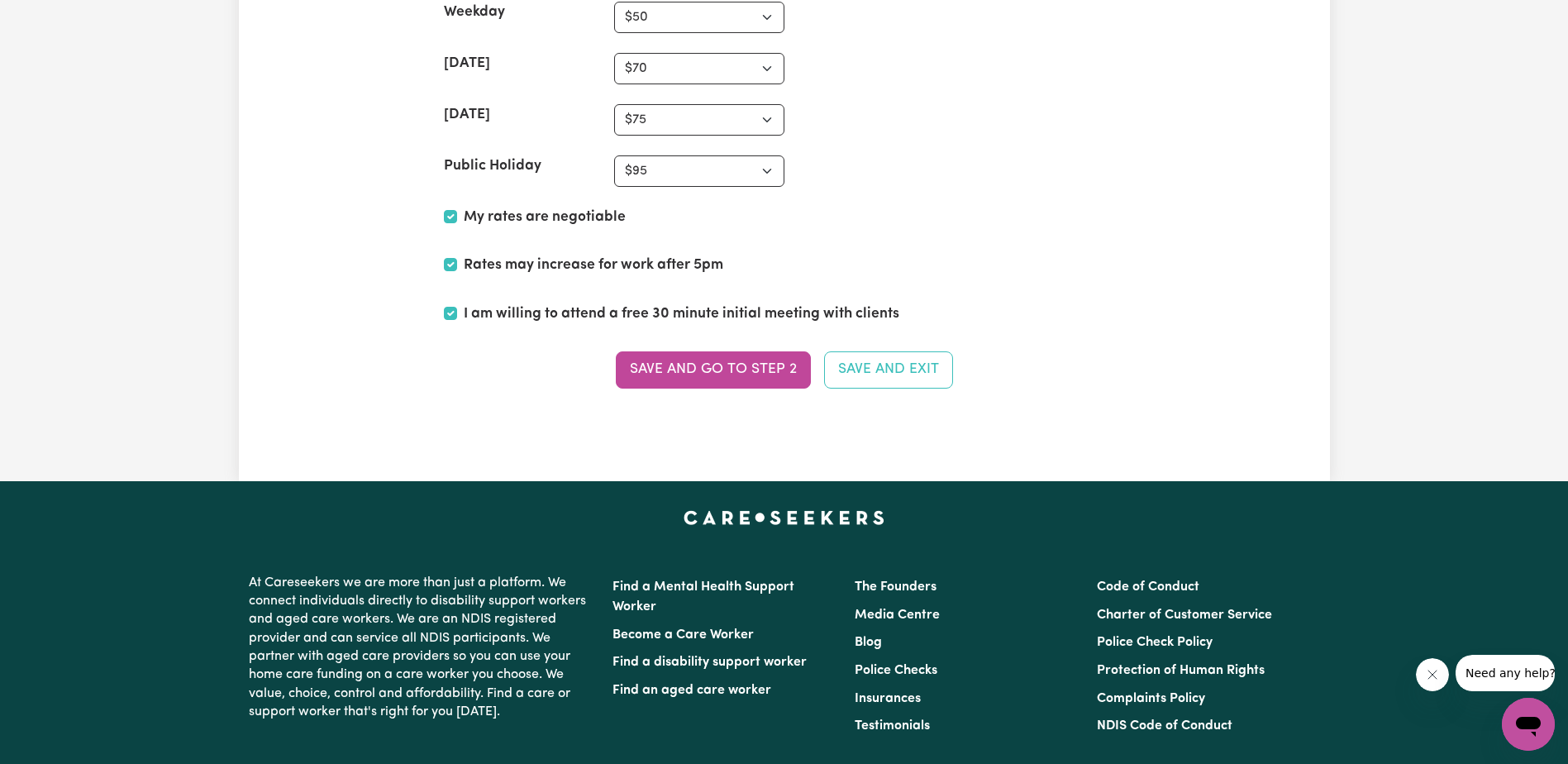
scroll to position [3978, 0]
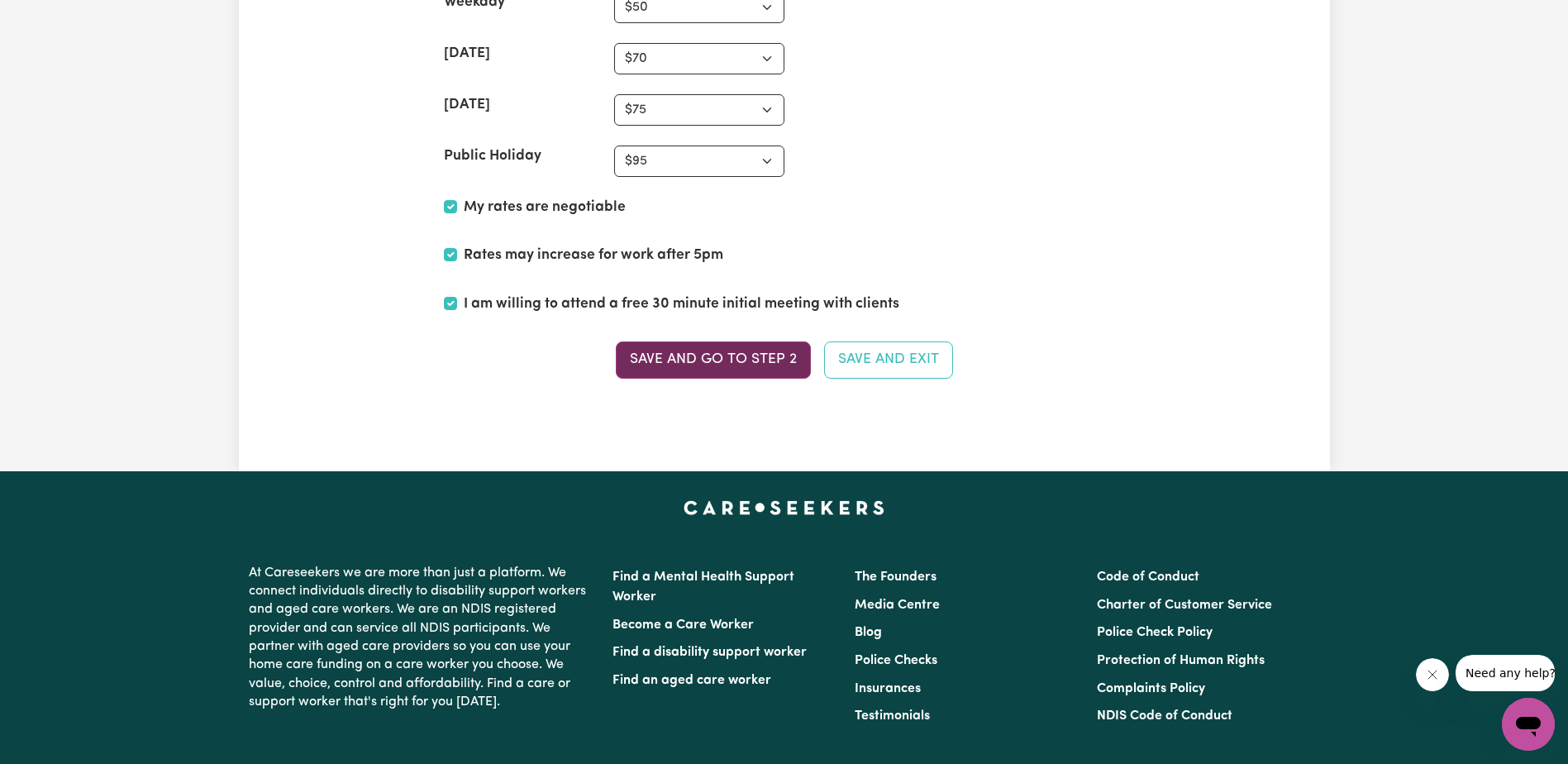
click at [696, 355] on button "Save and go to Step 2" at bounding box center [713, 359] width 195 height 37
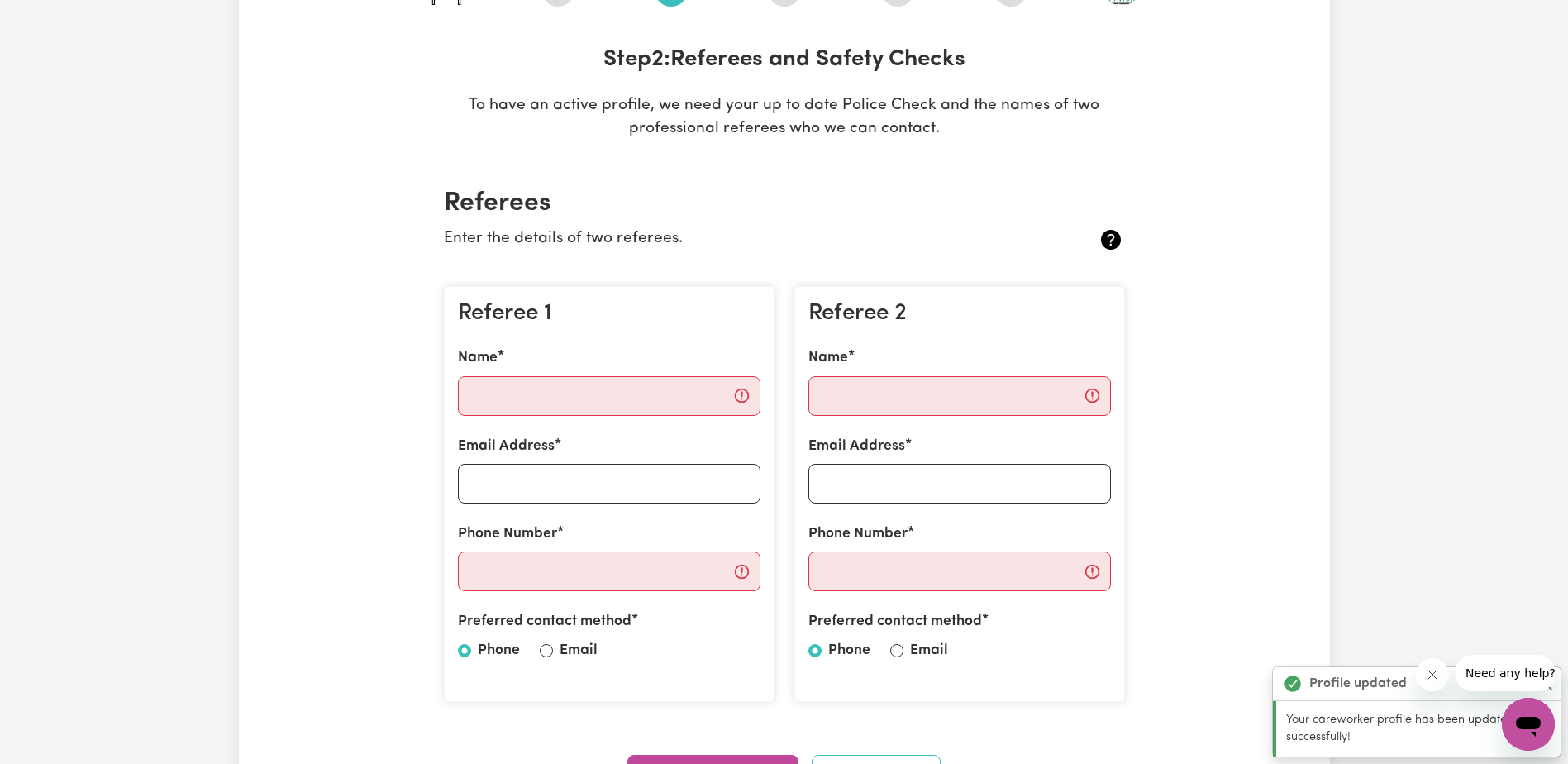
scroll to position [248, 0]
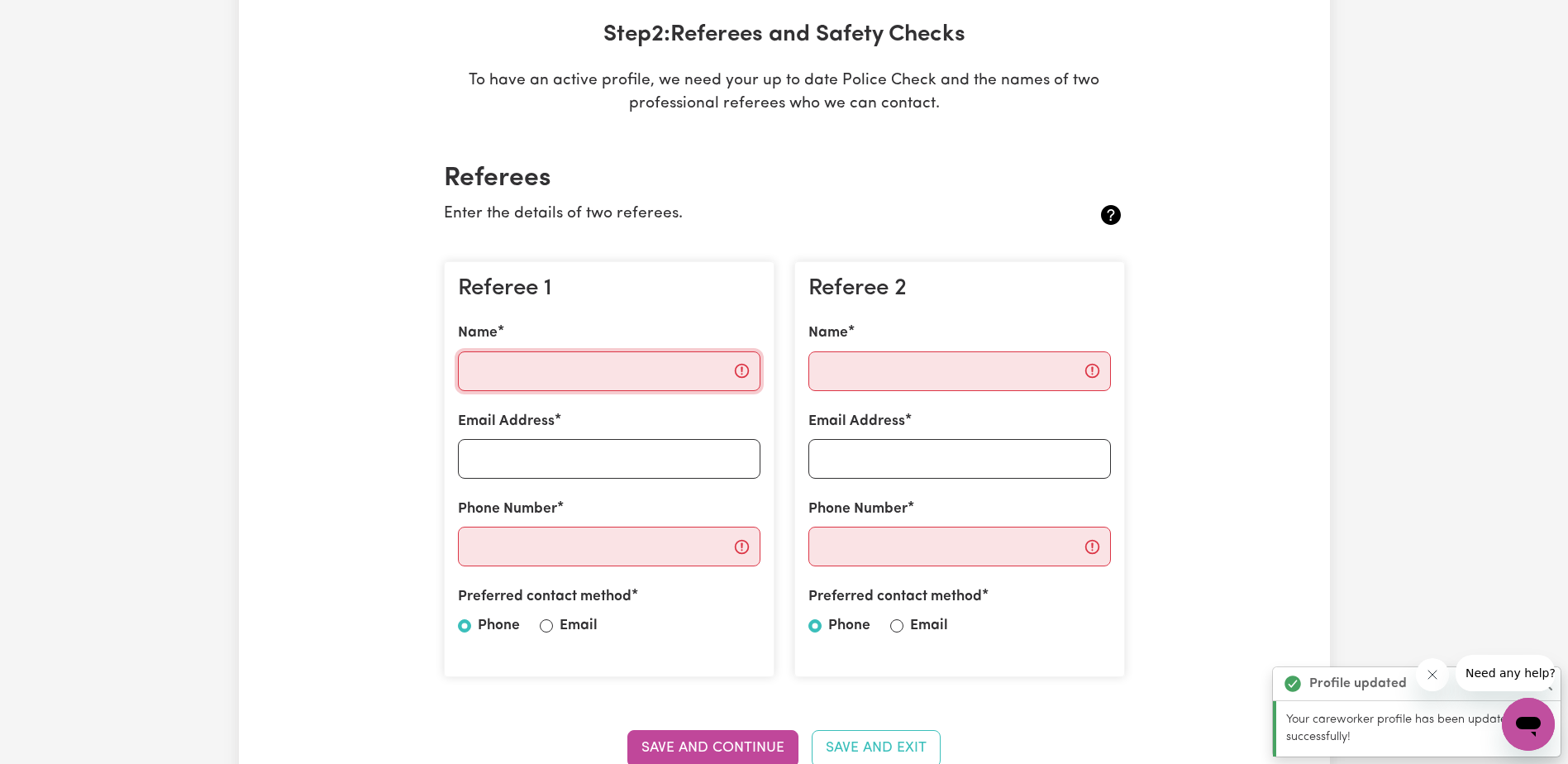
click at [536, 360] on input "Name" at bounding box center [609, 371] width 302 height 40
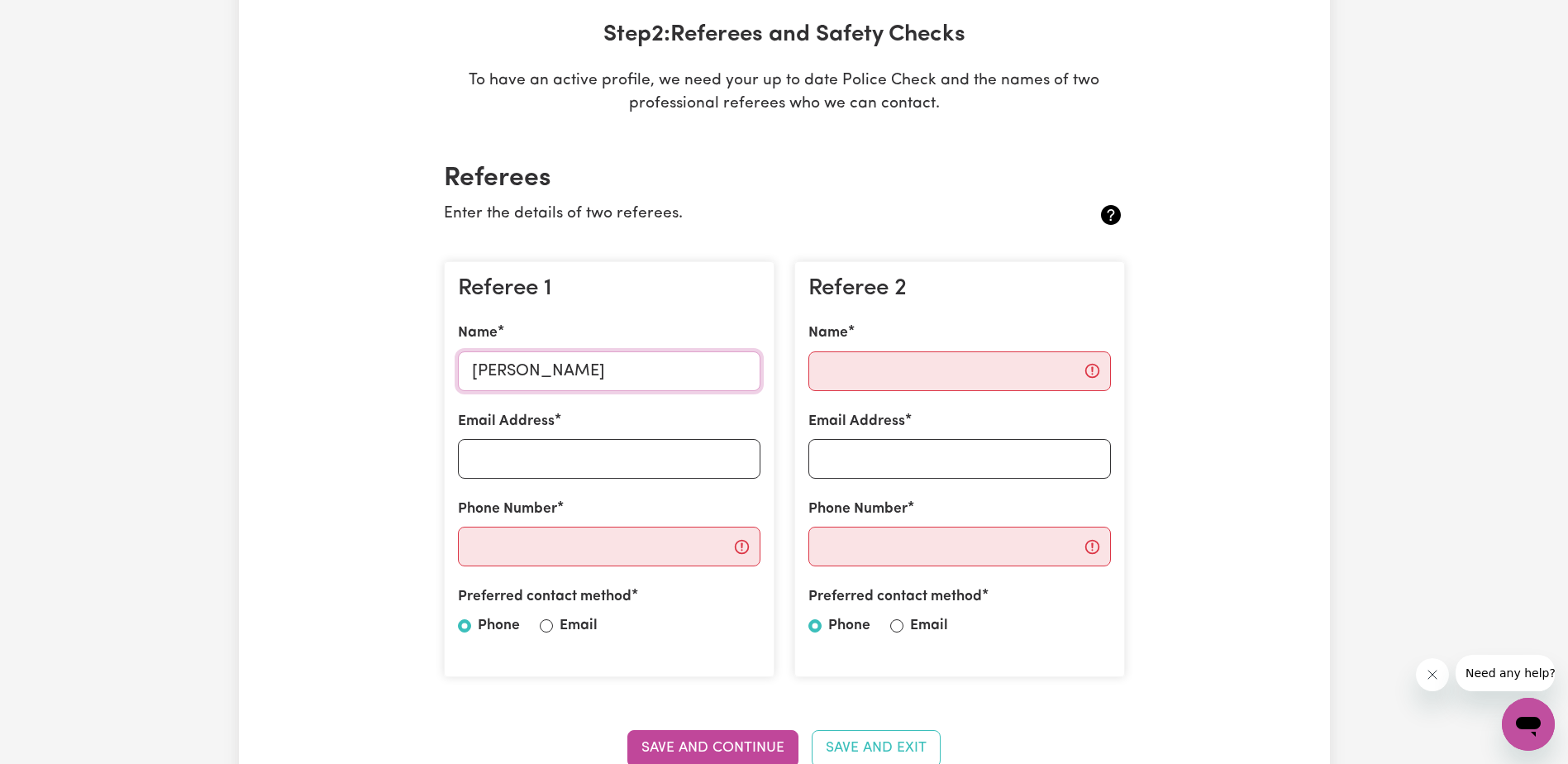
type input "[PERSON_NAME]"
click at [853, 361] on input "Name" at bounding box center [960, 371] width 302 height 40
type input "[PERSON_NAME]"
click at [591, 451] on input "Email Address" at bounding box center [609, 458] width 302 height 40
click at [987, 697] on section "Referees Enter the details of two referees. Referee 1 Name [PERSON_NAME] Email …" at bounding box center [784, 474] width 708 height 676
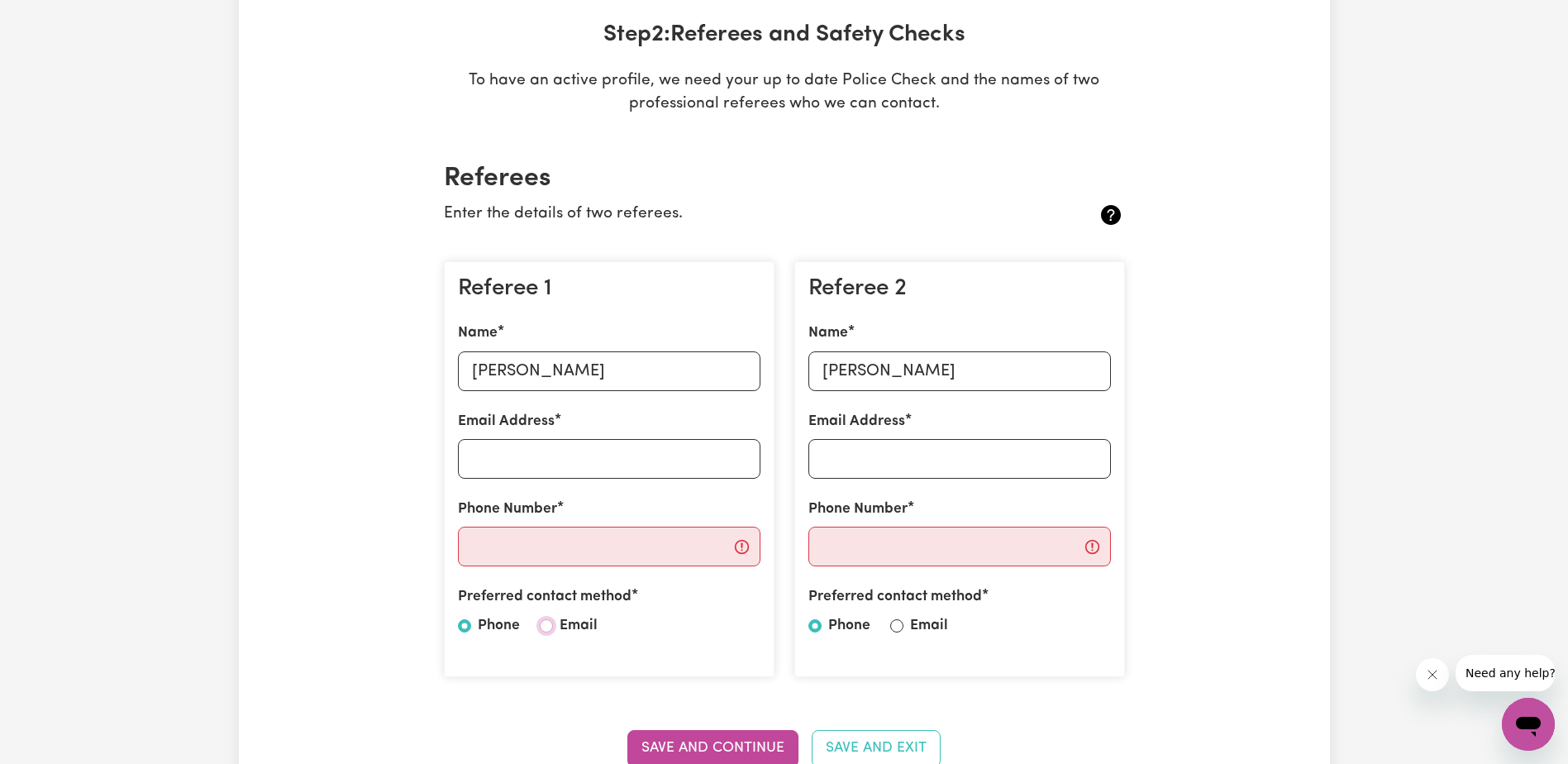
click at [548, 628] on input "Email" at bounding box center [546, 626] width 14 height 14
radio input "true"
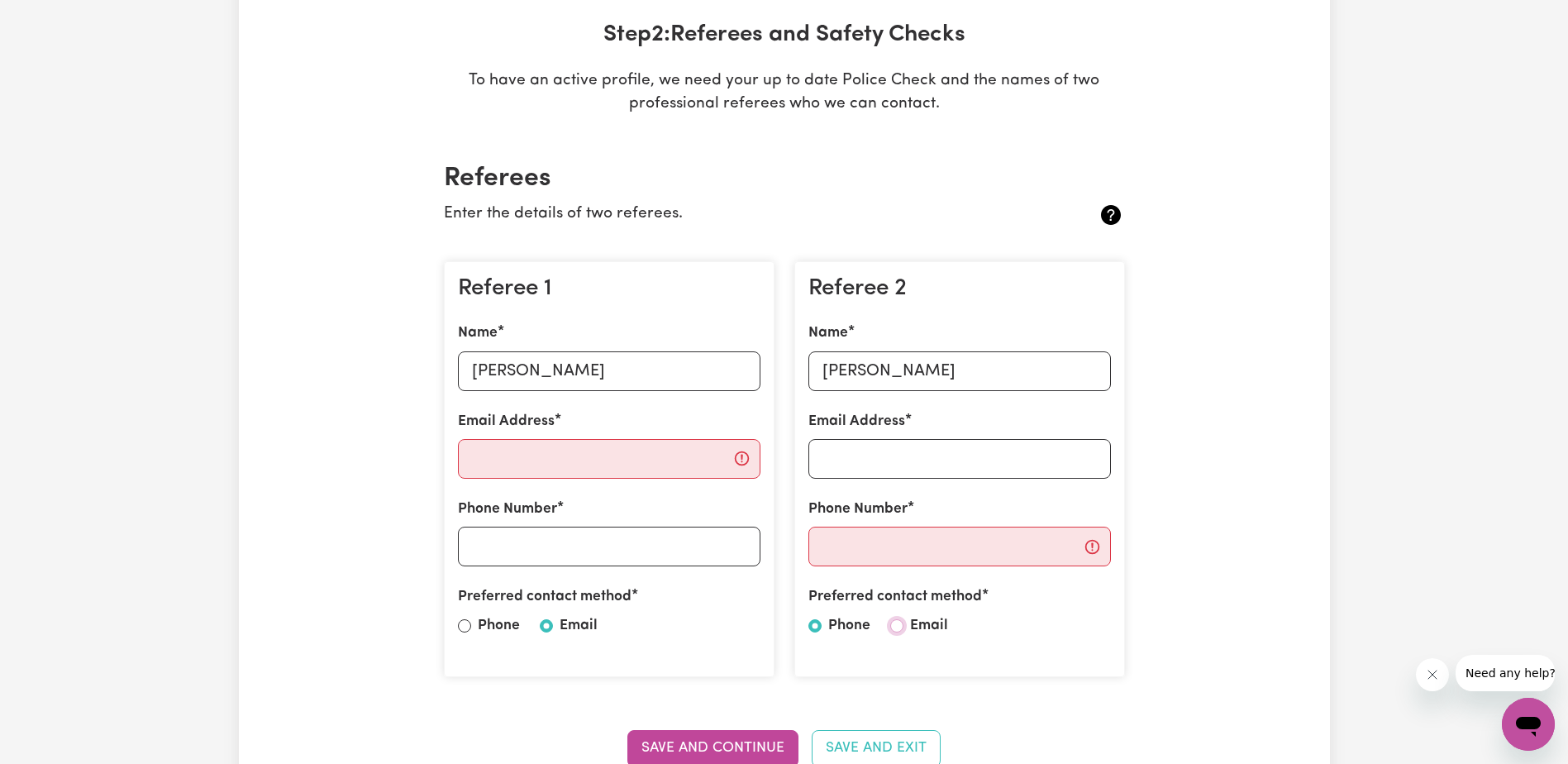
click at [899, 626] on input "Email" at bounding box center [897, 626] width 14 height 14
radio input "true"
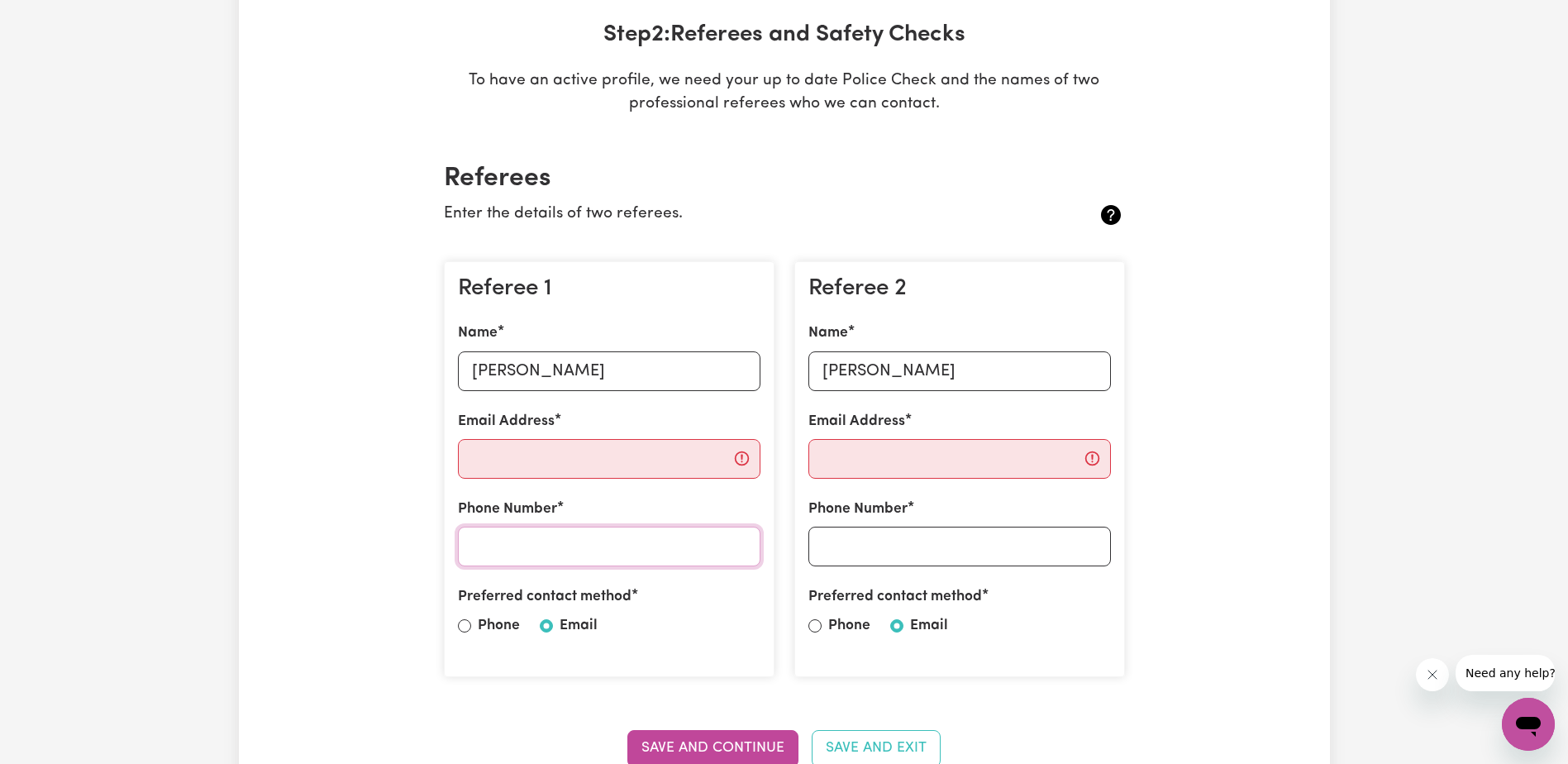
click at [561, 549] on input "Phone Number" at bounding box center [609, 546] width 302 height 40
type input "0416678057"
click at [927, 551] on input "Phone Number" at bounding box center [960, 546] width 302 height 40
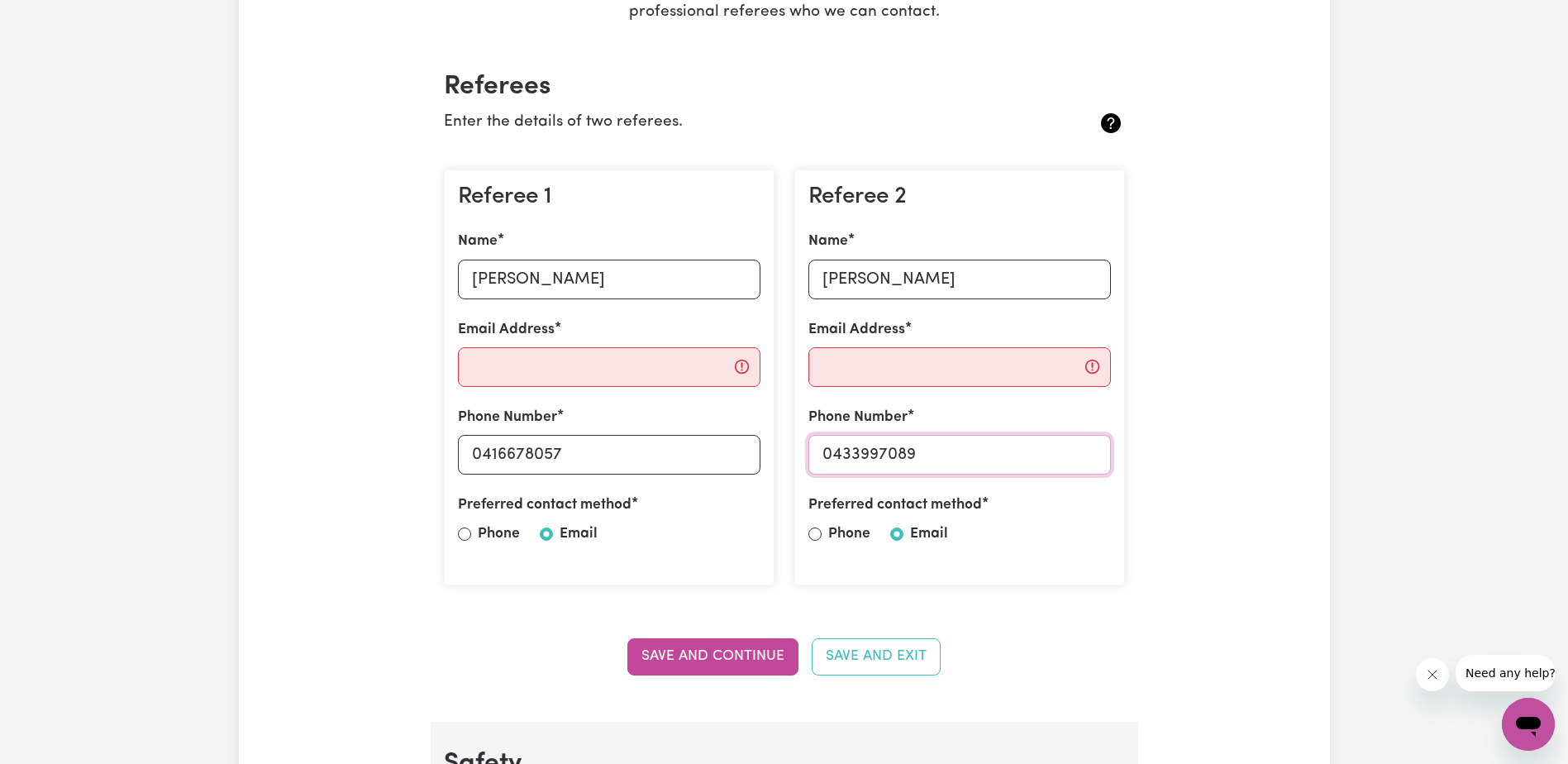
scroll to position [496, 0]
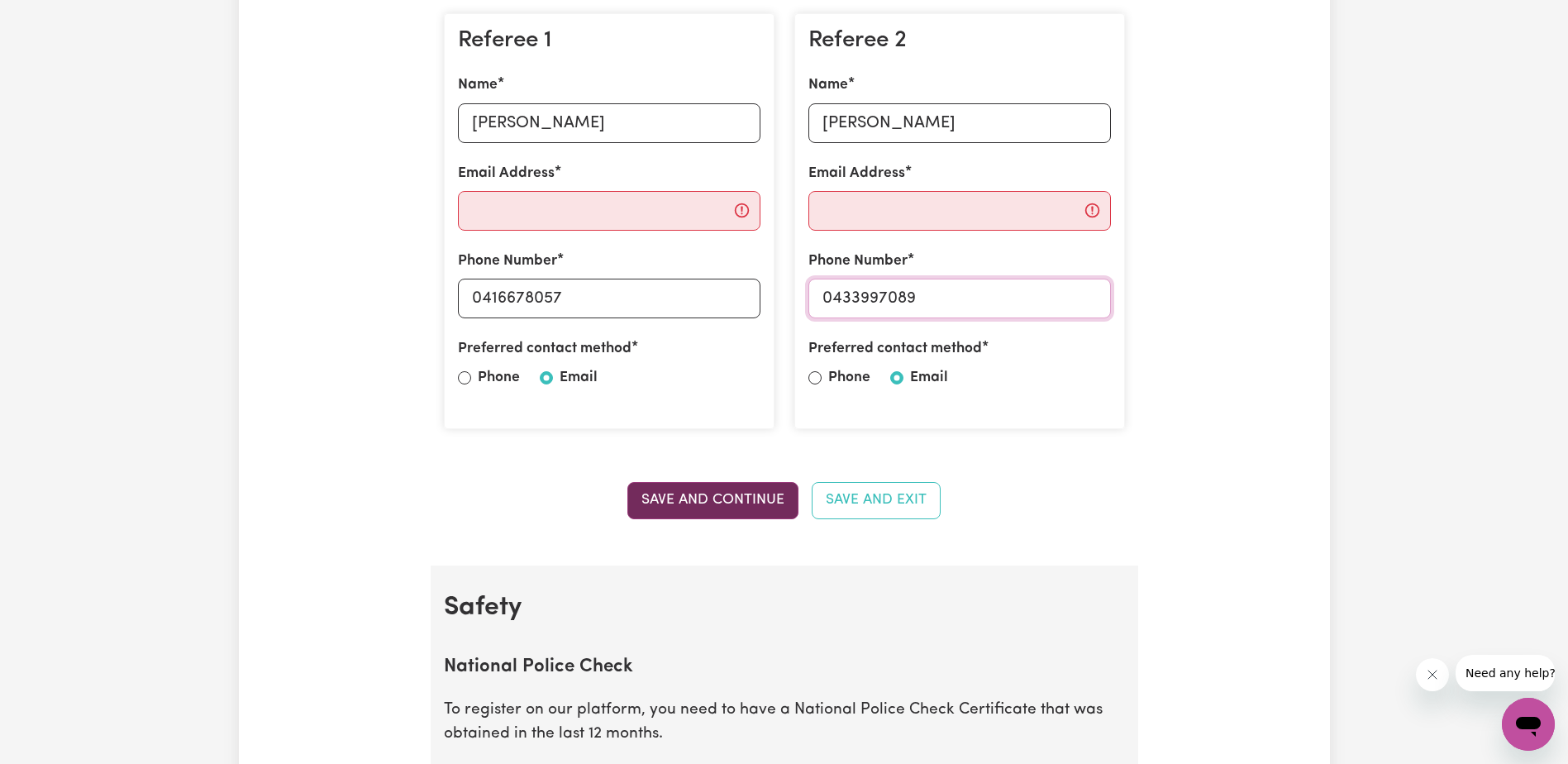
type input "0433997089"
click at [726, 496] on button "Save and Continue" at bounding box center [713, 501] width 171 height 37
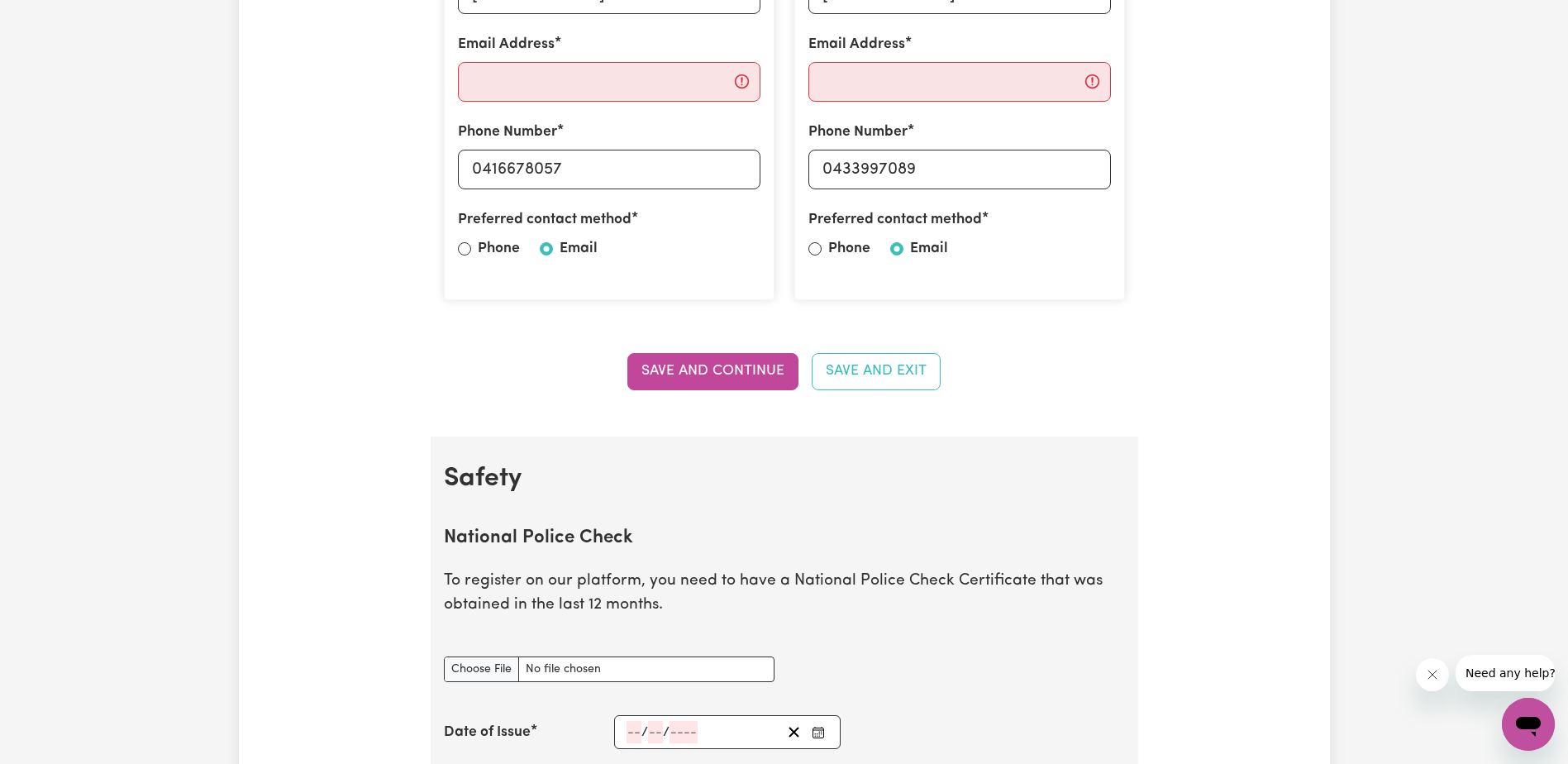
scroll to position [400, 0]
